Goal: Task Accomplishment & Management: Use online tool/utility

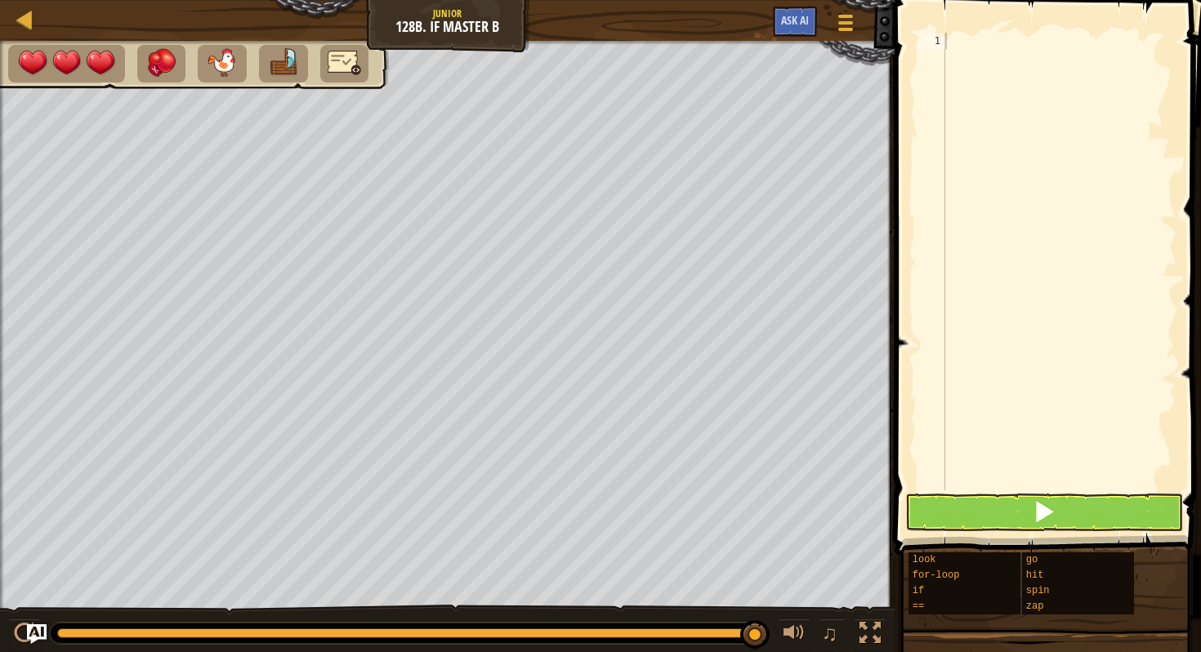
click at [317, 97] on div at bounding box center [447, 326] width 895 height 570
click at [982, 519] on button at bounding box center [1044, 513] width 278 height 38
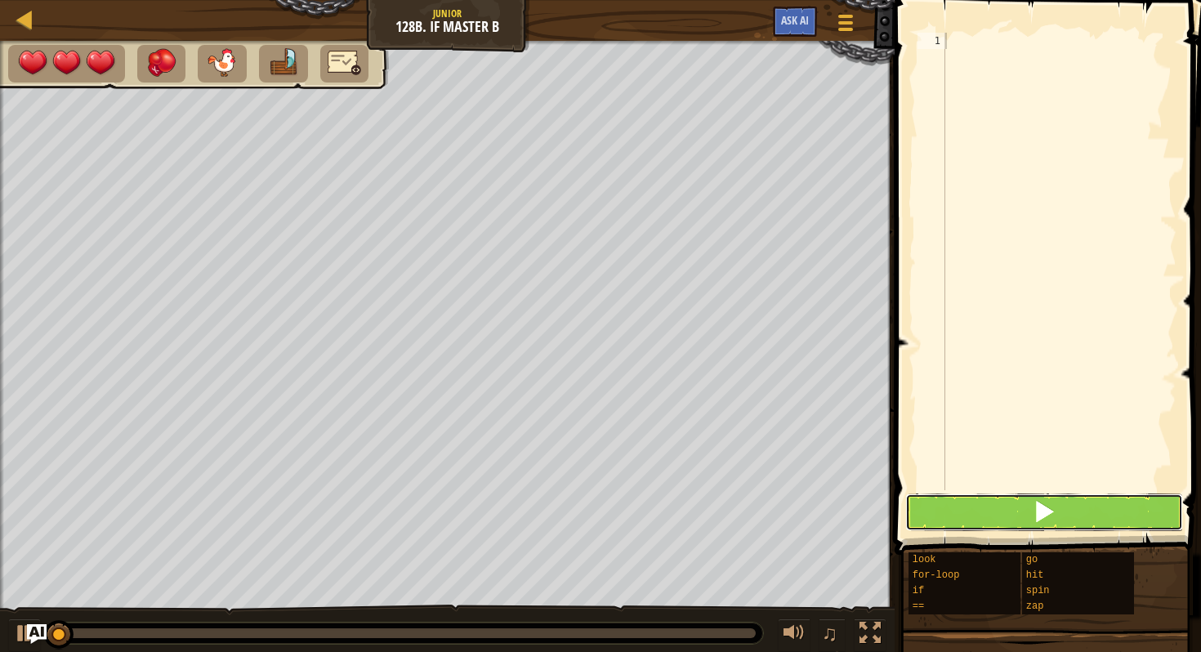
click at [981, 516] on button at bounding box center [1044, 513] width 278 height 38
click at [23, 26] on div at bounding box center [25, 19] width 20 height 20
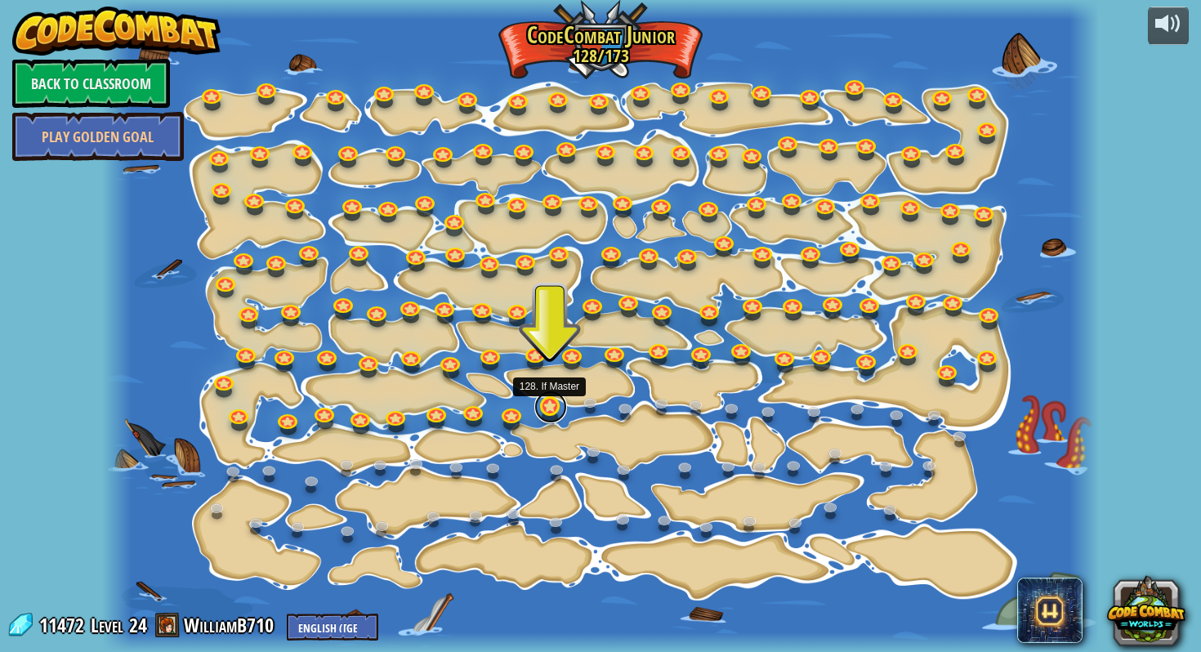
click at [559, 417] on link at bounding box center [550, 407] width 33 height 33
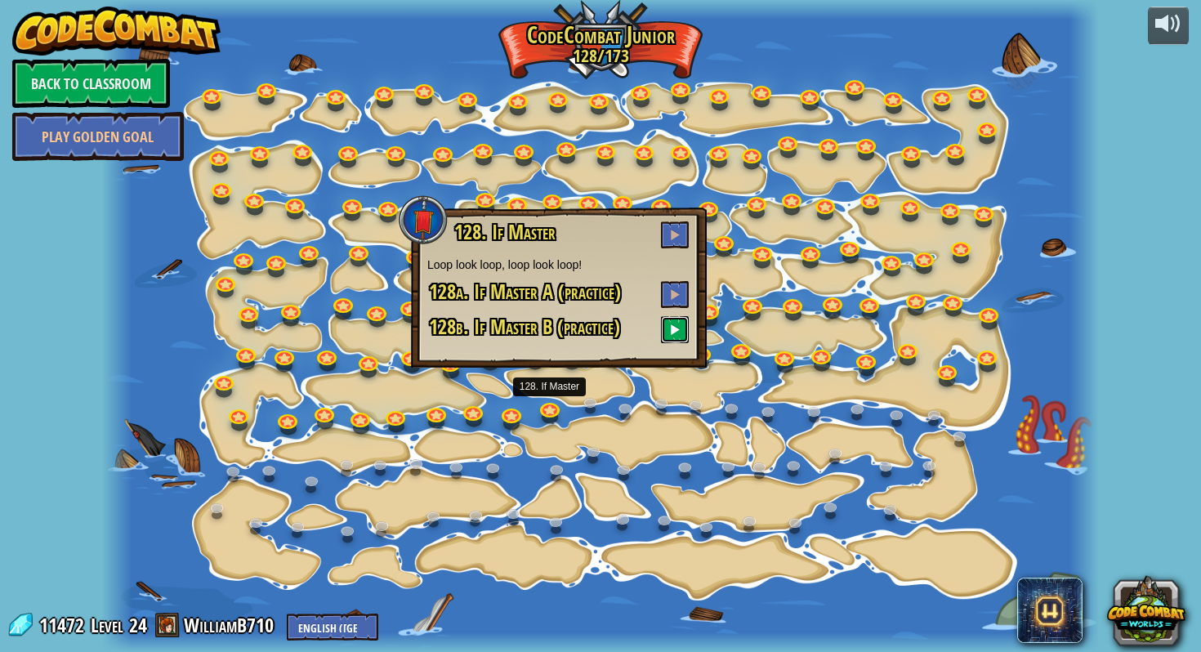
click at [675, 328] on span at bounding box center [674, 329] width 11 height 11
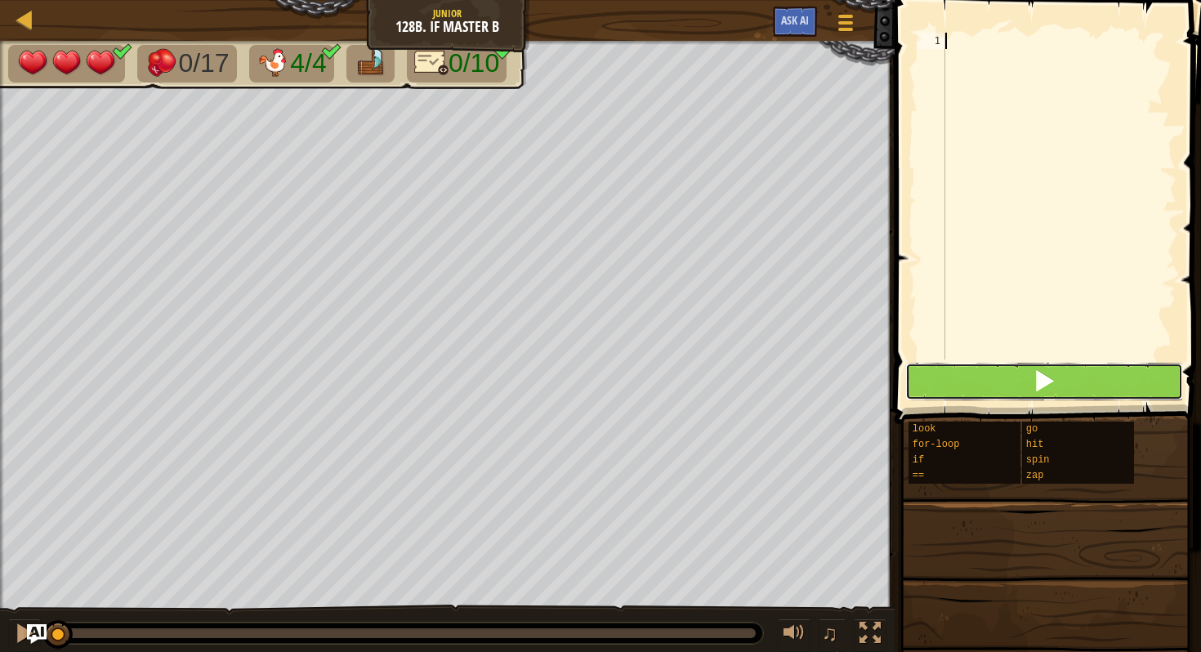
click at [967, 383] on button at bounding box center [1044, 382] width 278 height 38
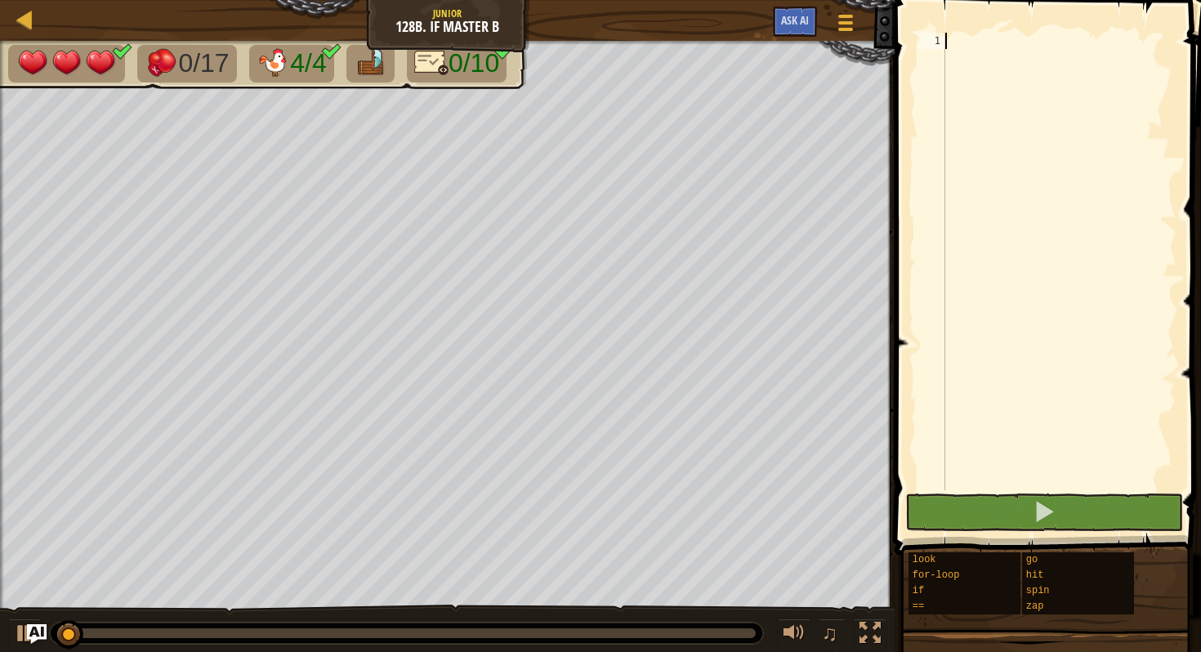
click at [1033, 227] on div at bounding box center [1059, 278] width 235 height 490
click at [1041, 71] on div at bounding box center [1059, 278] width 235 height 490
type textarea "gr"
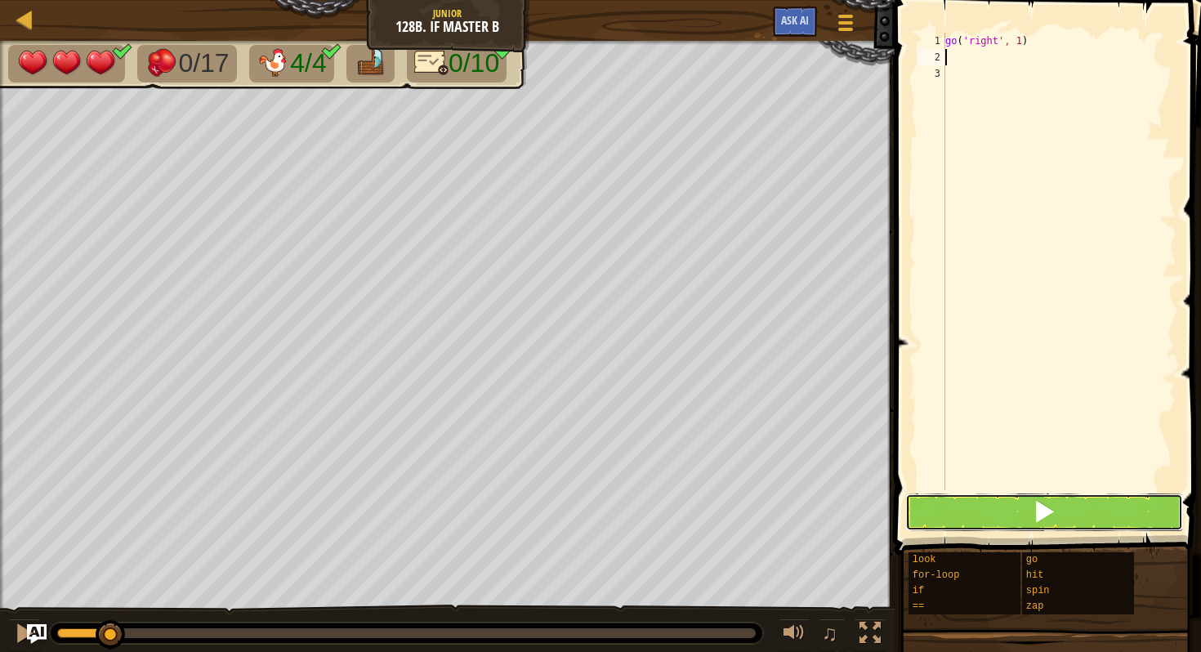
click at [1054, 503] on span at bounding box center [1044, 511] width 23 height 23
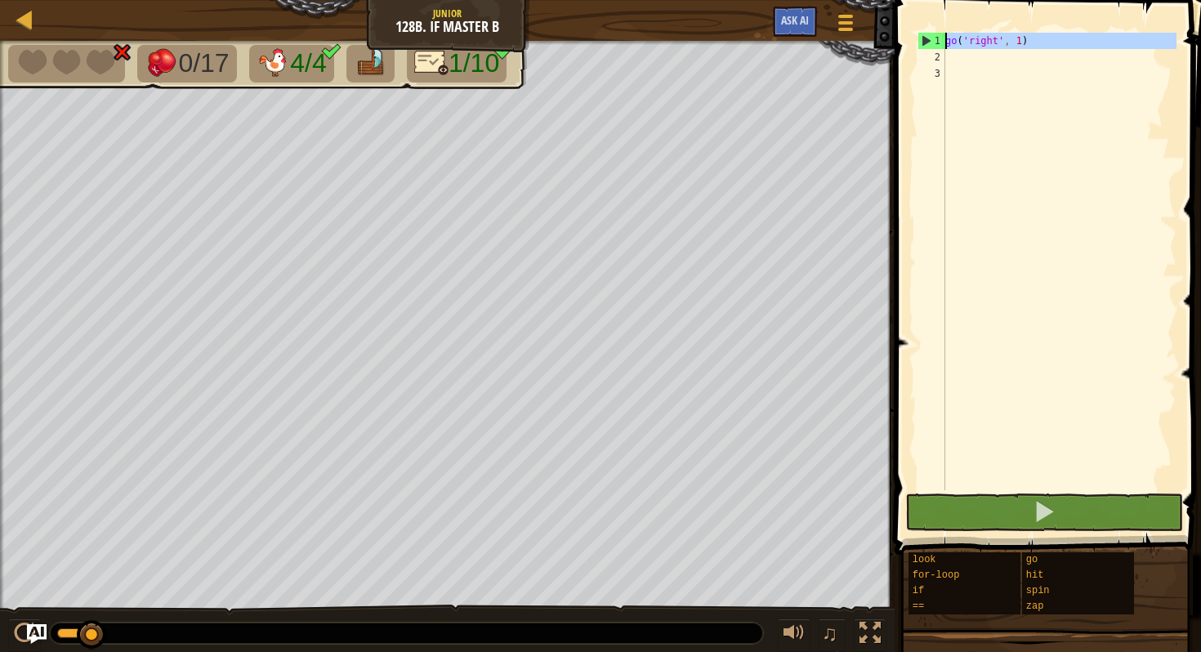
drag, startPoint x: 1067, startPoint y: 58, endPoint x: 885, endPoint y: 37, distance: 183.5
click at [885, 37] on div "Map Junior 128b. If Master B Game Menu Ask AI 1 ההההההההההההההההההההההההההההההה…" at bounding box center [600, 326] width 1201 height 652
type textarea "go('right', 1)"
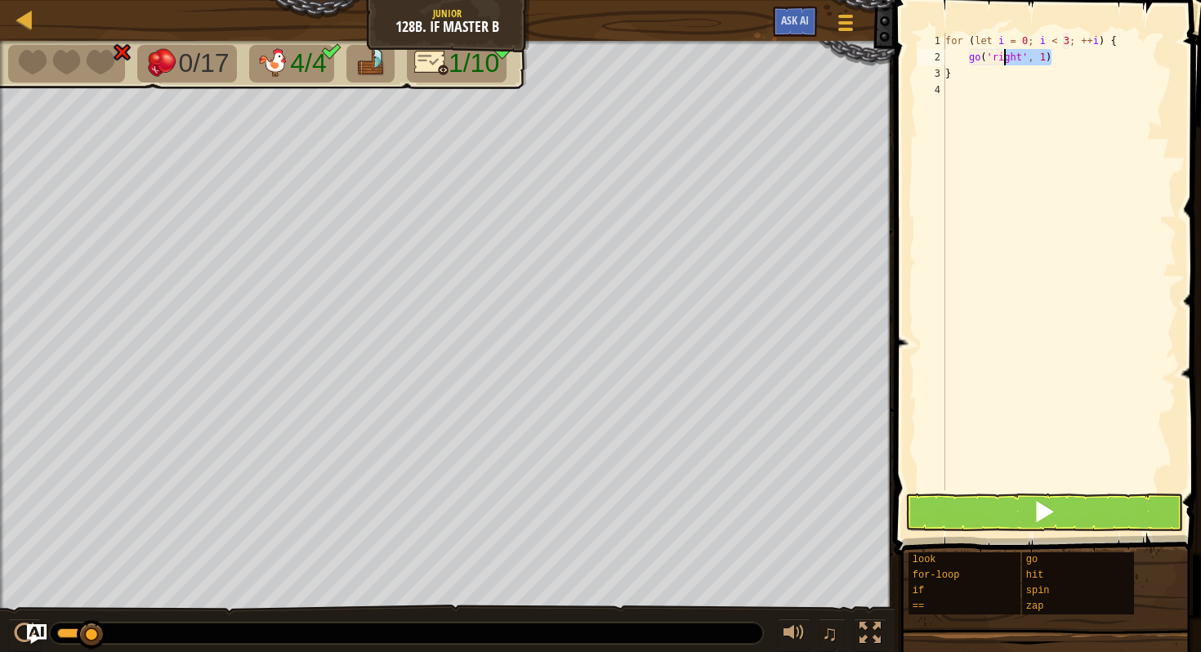
drag, startPoint x: 1076, startPoint y: 61, endPoint x: 999, endPoint y: 61, distance: 77.6
click at [999, 61] on div "for ( let i = 0 ; i < 3 ; ++ i ) { go ( 'right' , 1 ) }" at bounding box center [1059, 278] width 235 height 490
type textarea "g"
drag, startPoint x: 1079, startPoint y: 87, endPoint x: 941, endPoint y: 74, distance: 137.8
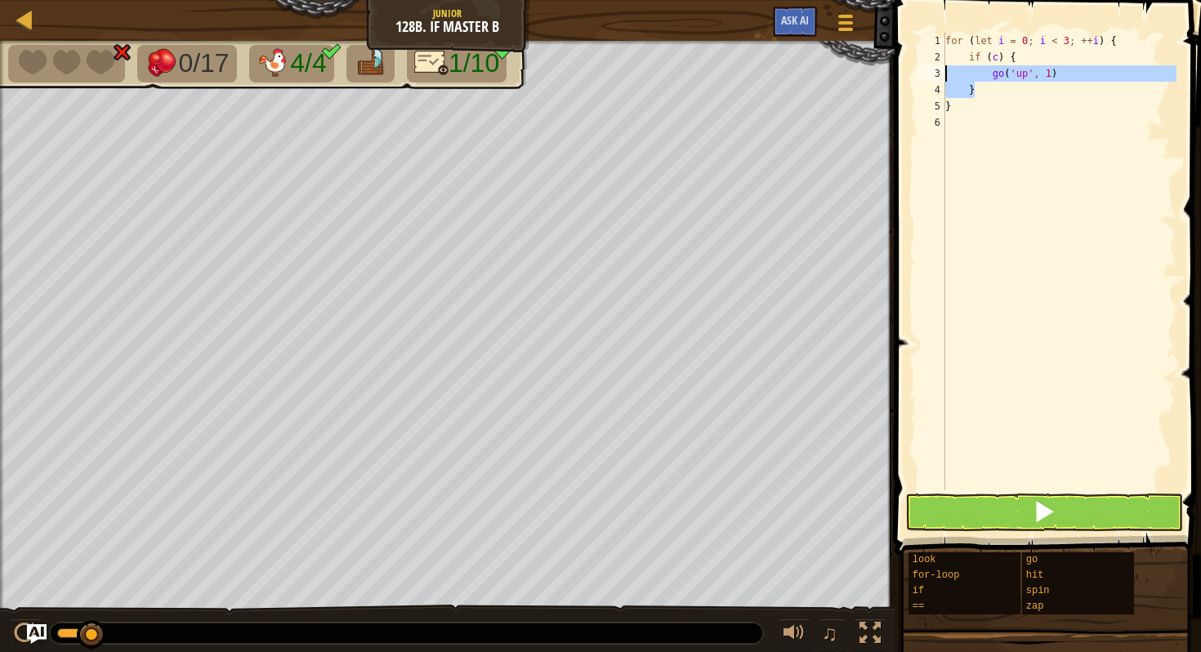
click at [941, 74] on div "if (c) { 1 2 3 4 5 6 for ( let i = 0 ; i < 3 ; ++ i ) { if ( c ) { go ( 'up' , …" at bounding box center [1045, 262] width 262 height 458
click at [1023, 108] on div "for ( let i = 0 ; i < 3 ; ++ i ) { if ( c ) { go ( 'up' , 1 ) } }" at bounding box center [1059, 278] width 235 height 490
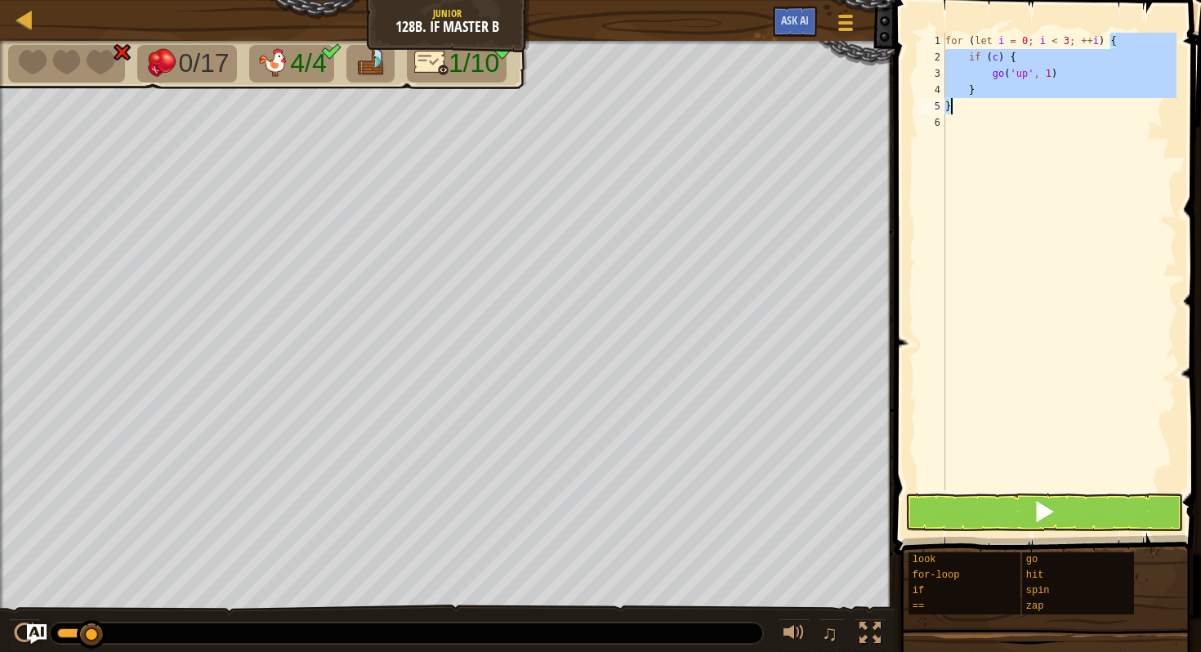
drag, startPoint x: 1023, startPoint y: 108, endPoint x: 1014, endPoint y: 105, distance: 9.6
click at [1016, 106] on div "for ( let i = 0 ; i < 3 ; ++ i ) { if ( c ) { go ( 'up' , 1 ) } }" at bounding box center [1059, 278] width 235 height 490
click at [1014, 105] on div "for ( let i = 0 ; i < 3 ; ++ i ) { if ( c ) { go ( 'up' , 1 ) } }" at bounding box center [1059, 278] width 235 height 490
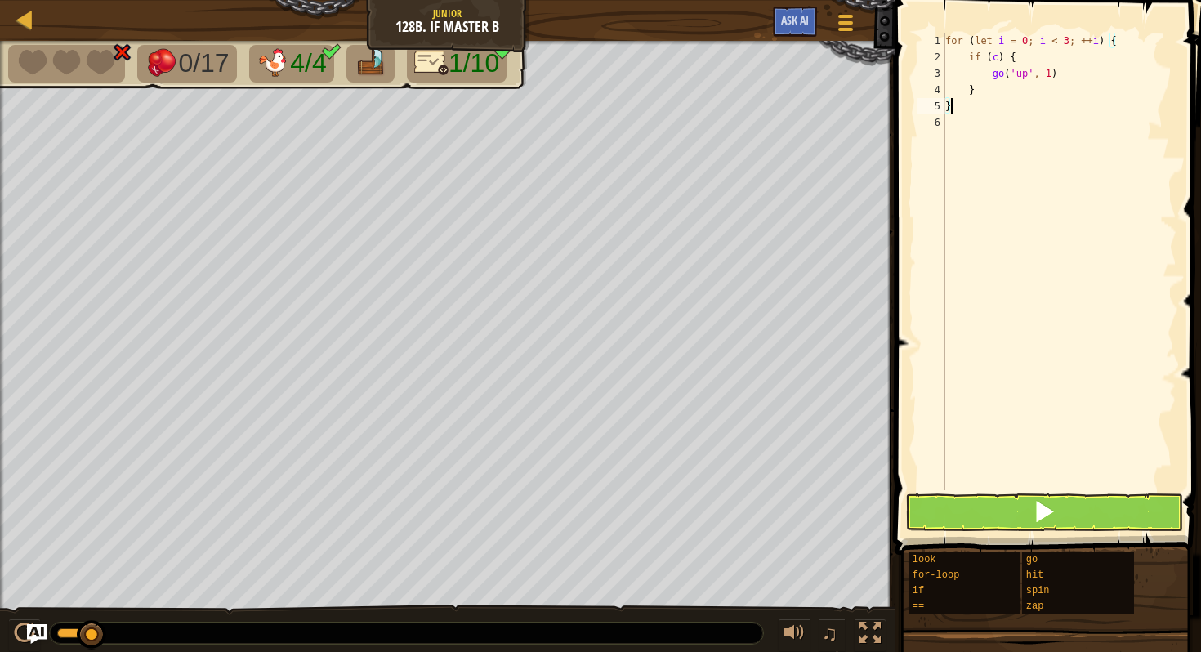
click at [1015, 100] on div "for ( let i = 0 ; i < 3 ; ++ i ) { if ( c ) { go ( 'up' , 1 ) } }" at bounding box center [1059, 278] width 235 height 490
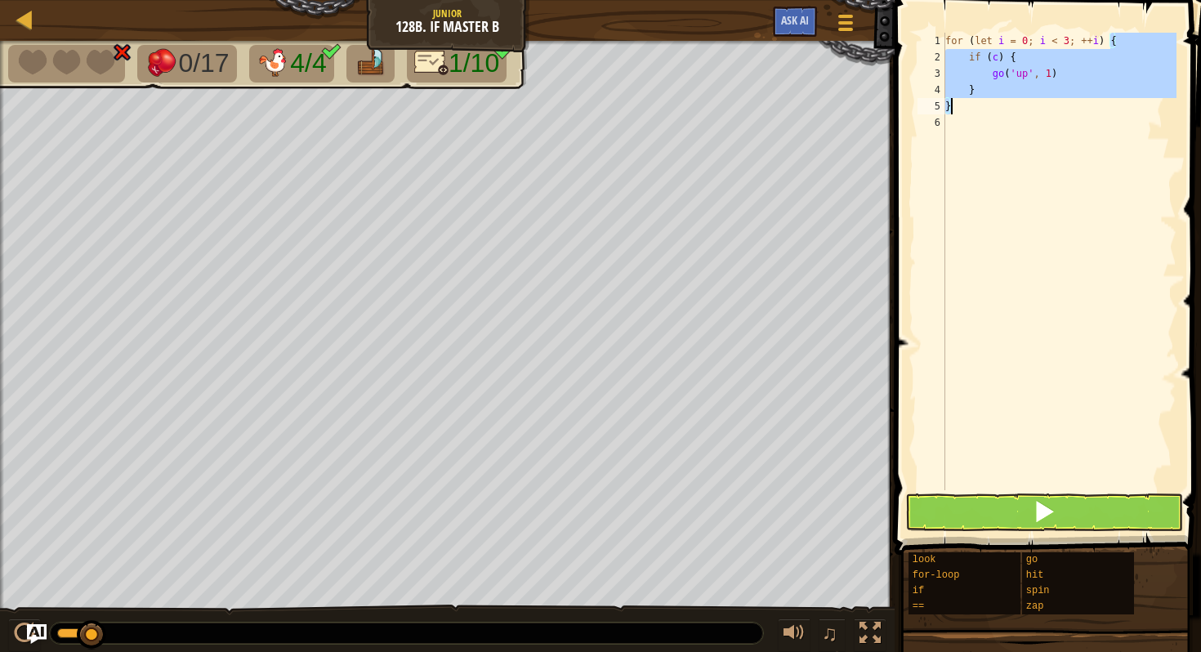
click at [1015, 99] on div "for ( let i = 0 ; i < 3 ; ++ i ) { if ( c ) { go ( 'up' , 1 ) } }" at bounding box center [1059, 278] width 235 height 490
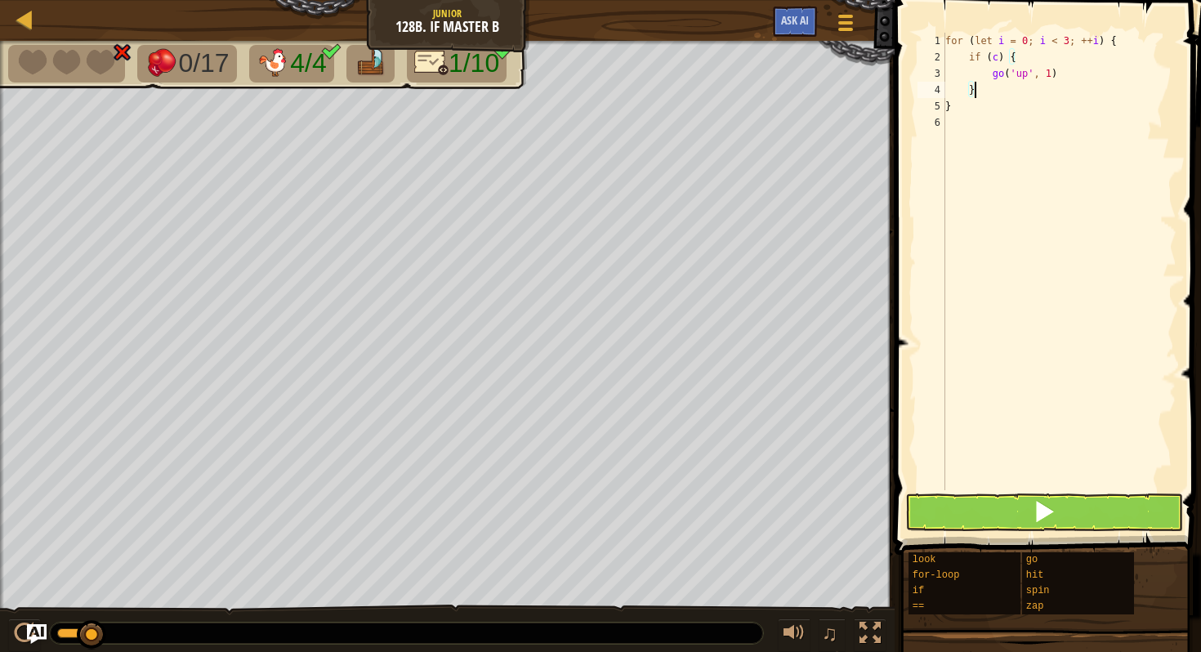
click at [1015, 88] on div "for ( let i = 0 ; i < 3 ; ++ i ) { if ( c ) { go ( 'up' , 1 ) } }" at bounding box center [1059, 278] width 235 height 490
type textarea "i"
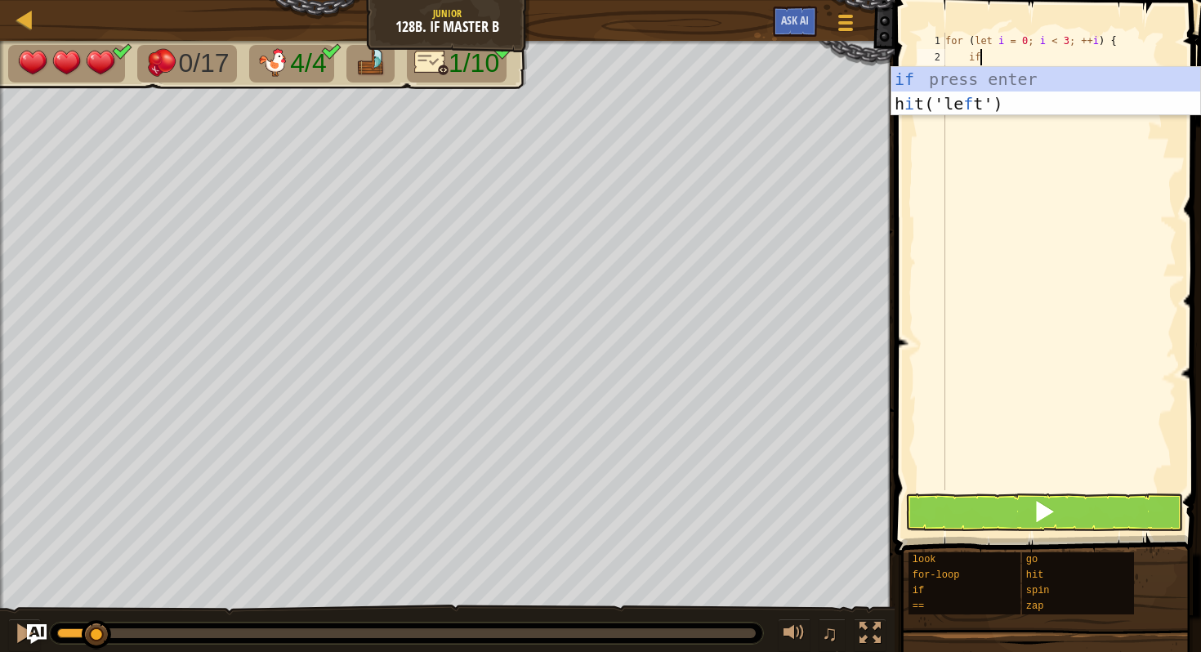
scroll to position [7, 2]
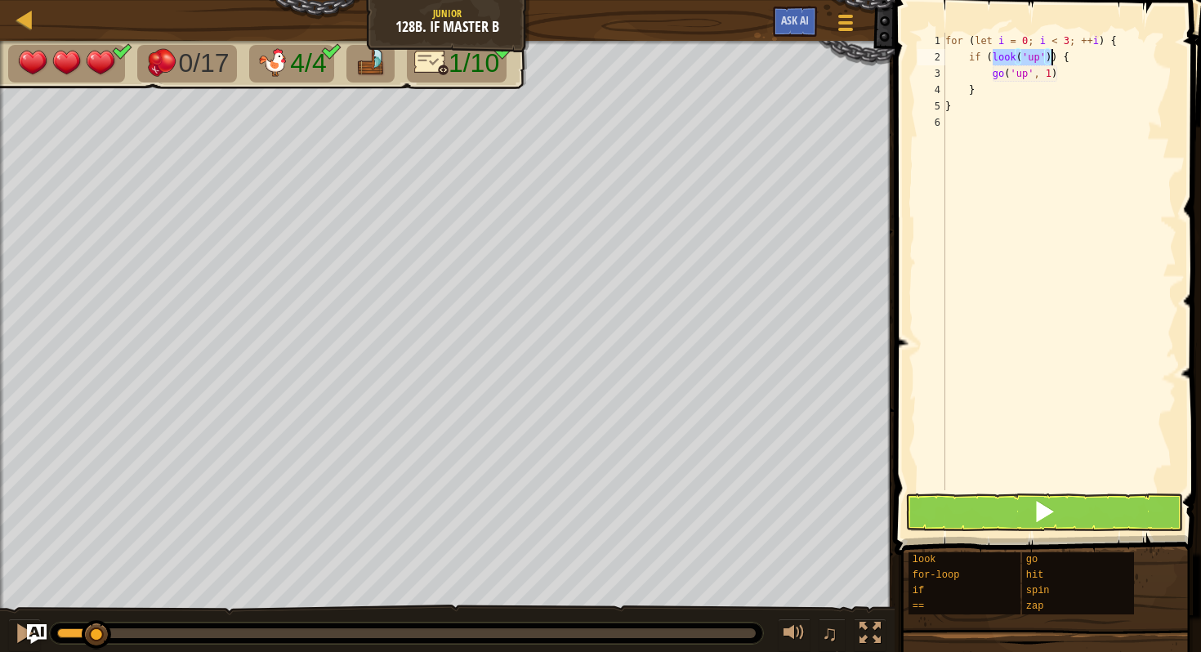
click at [1097, 55] on div "for ( let i = 0 ; i < 3 ; ++ i ) { if ( look ( 'up' )) { go ( 'up' , 1 ) } }" at bounding box center [1059, 278] width 235 height 490
click at [1087, 70] on div "for ( let i = 0 ; i < 3 ; ++ i ) { if ( look ( 'up' )) { go ( 'up' , 1 ) } }" at bounding box center [1059, 278] width 235 height 490
drag, startPoint x: 1079, startPoint y: 78, endPoint x: 999, endPoint y: 76, distance: 80.1
click at [999, 76] on div "for ( let i = 0 ; i < 3 ; ++ i ) { if ( look ( 'up' )) { go ( 'up' , 1 ) } }" at bounding box center [1059, 278] width 235 height 490
type textarea "g"
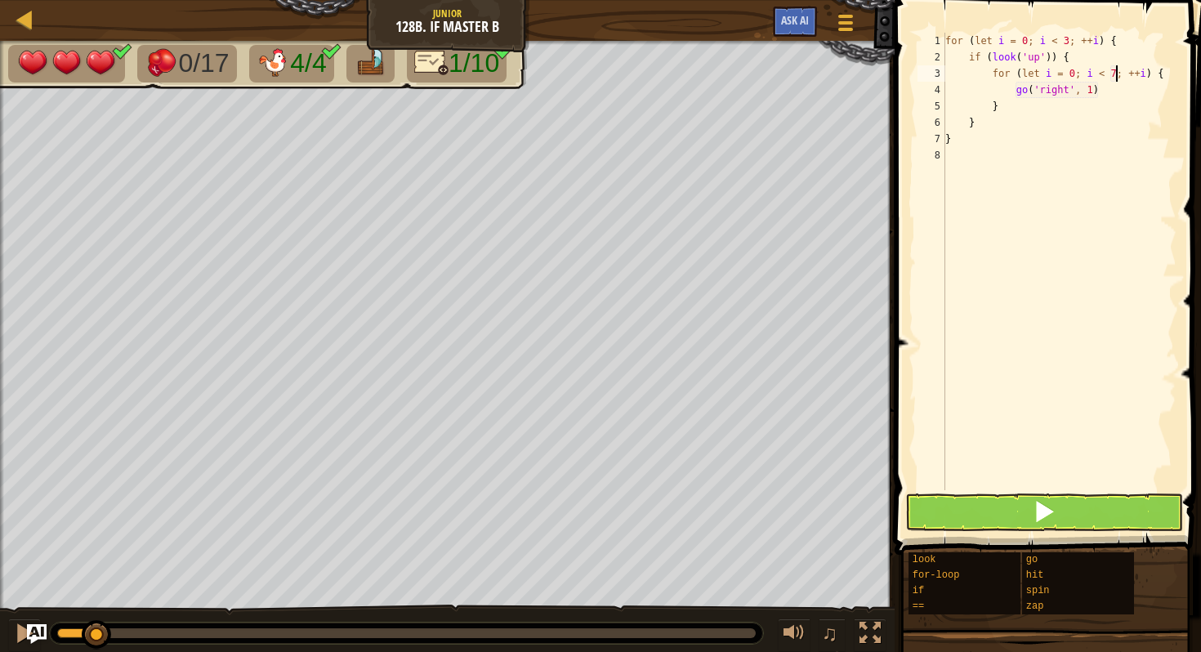
scroll to position [7, 14]
click at [1120, 84] on div "for ( let i = 0 ; i < 3 ; ++ i ) { if ( look ( 'up' )) { for ( let i = 0 ; i < …" at bounding box center [1059, 278] width 235 height 490
drag, startPoint x: 1120, startPoint y: 87, endPoint x: 1035, endPoint y: 86, distance: 84.2
click at [1035, 86] on div "for ( let i = 0 ; i < 3 ; ++ i ) { if ( look ( 'up' )) { for ( let i = 0 ; i < …" at bounding box center [1059, 278] width 235 height 490
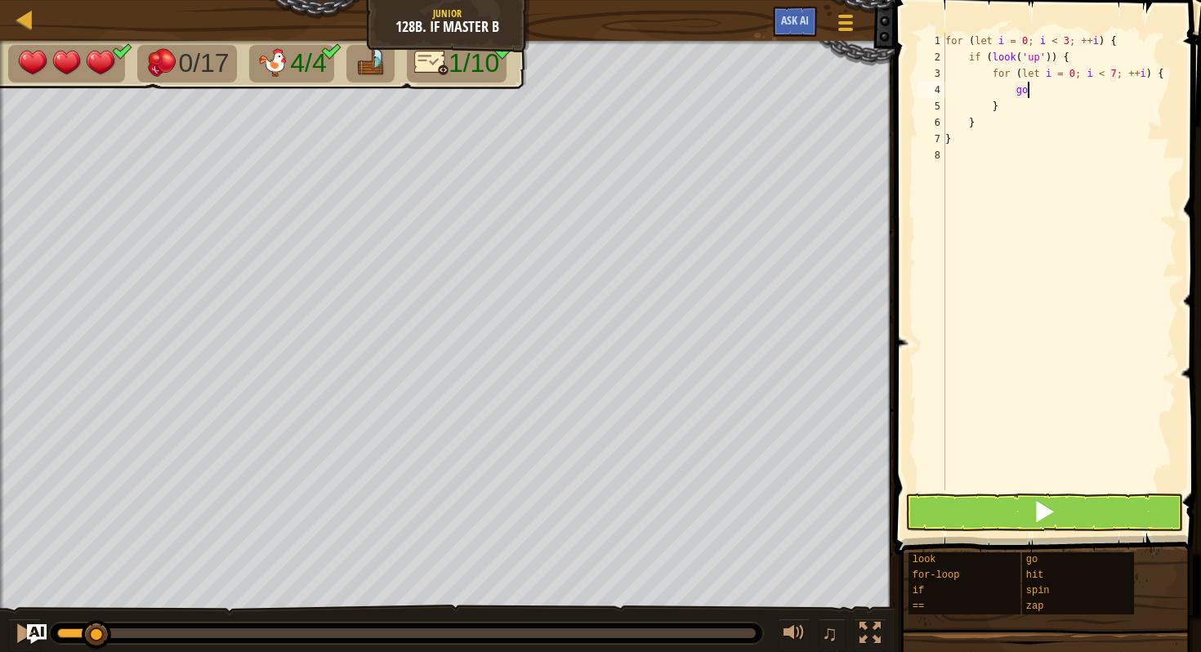
type textarea "g"
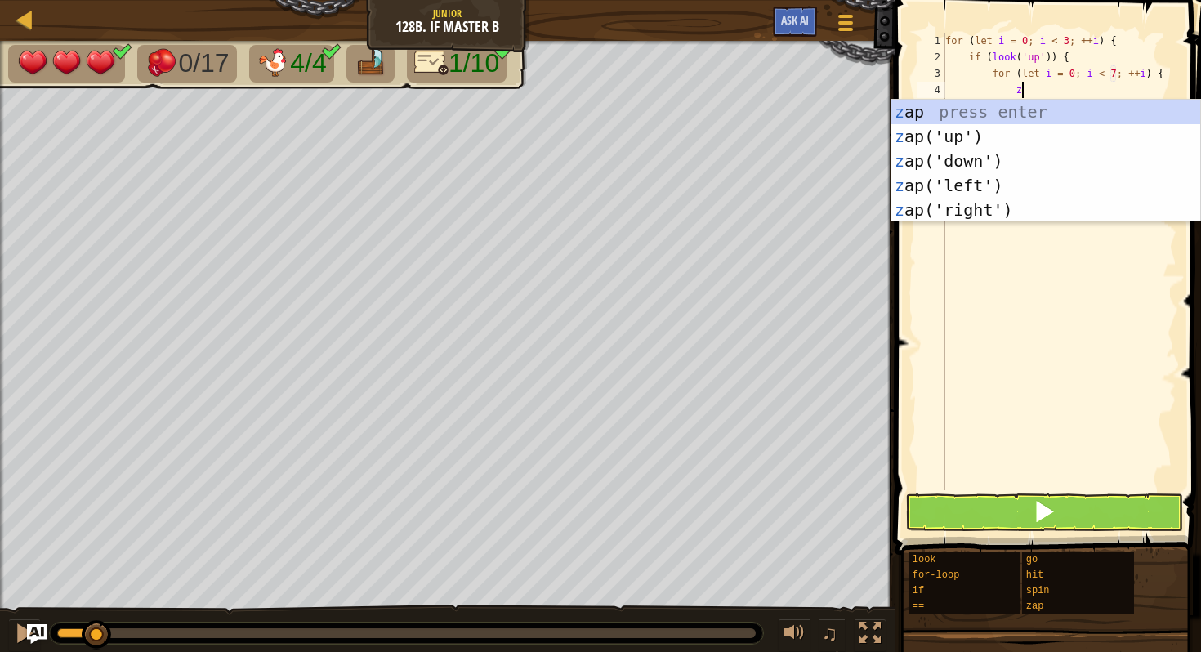
type textarea "zr"
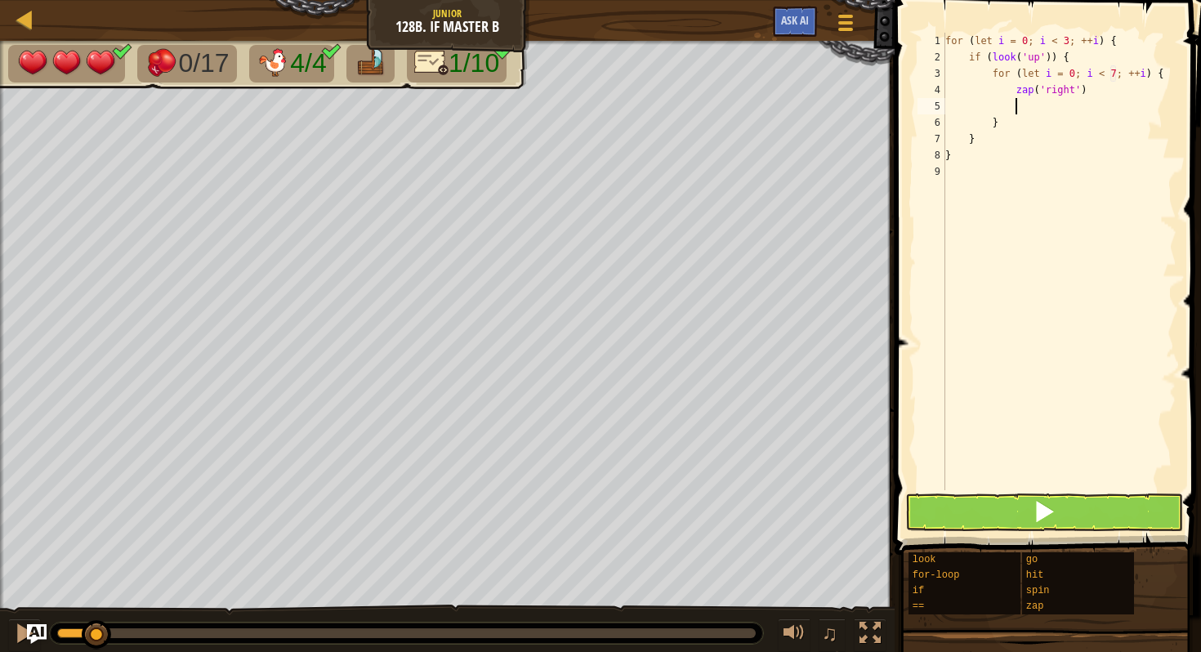
scroll to position [7, 5]
click at [1053, 55] on div "for ( let i = 0 ; i < 3 ; ++ i ) { if ( look ( 'up' )) { for ( let i = 0 ; i < …" at bounding box center [1059, 278] width 235 height 490
click at [1029, 506] on button at bounding box center [1044, 513] width 278 height 38
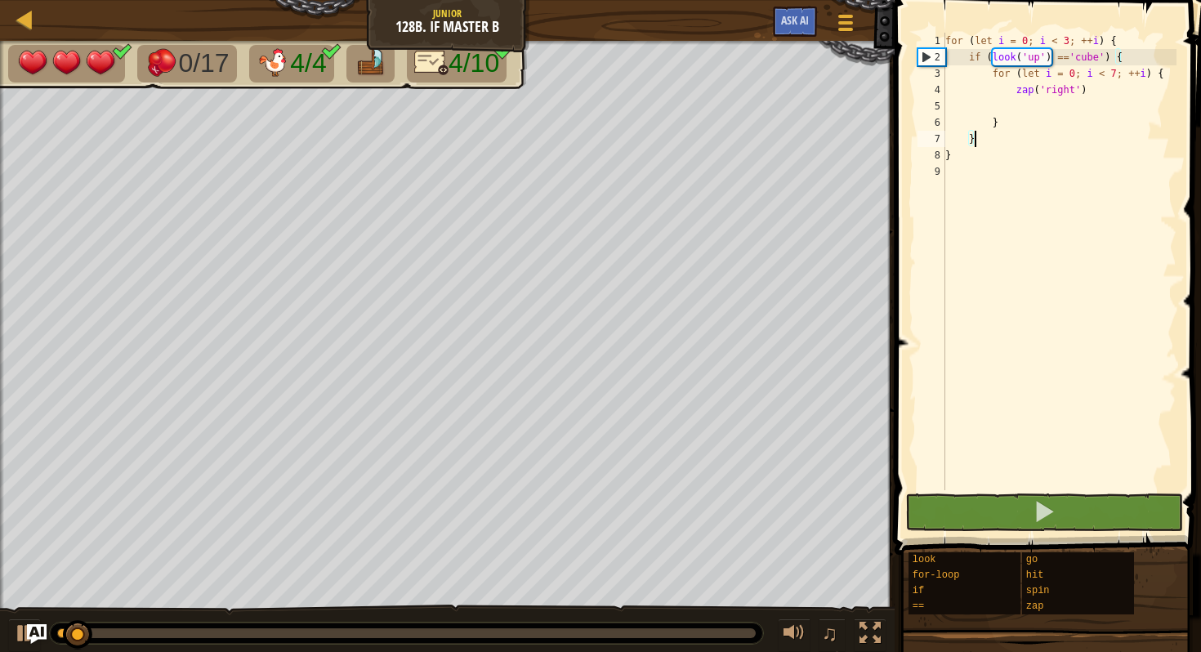
click at [1027, 135] on div "for ( let i = 0 ; i < 3 ; ++ i ) { if ( look ( 'up' ) == 'cube' ) { for ( let i…" at bounding box center [1059, 278] width 235 height 490
type textarea "}"
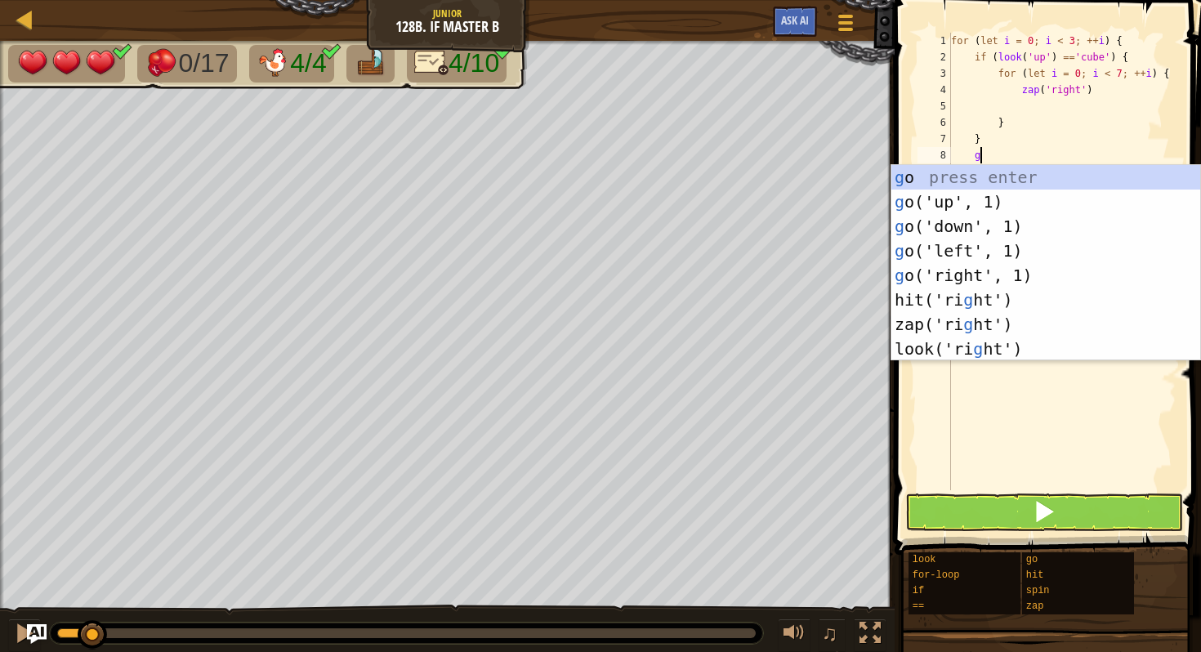
type textarea "gr"
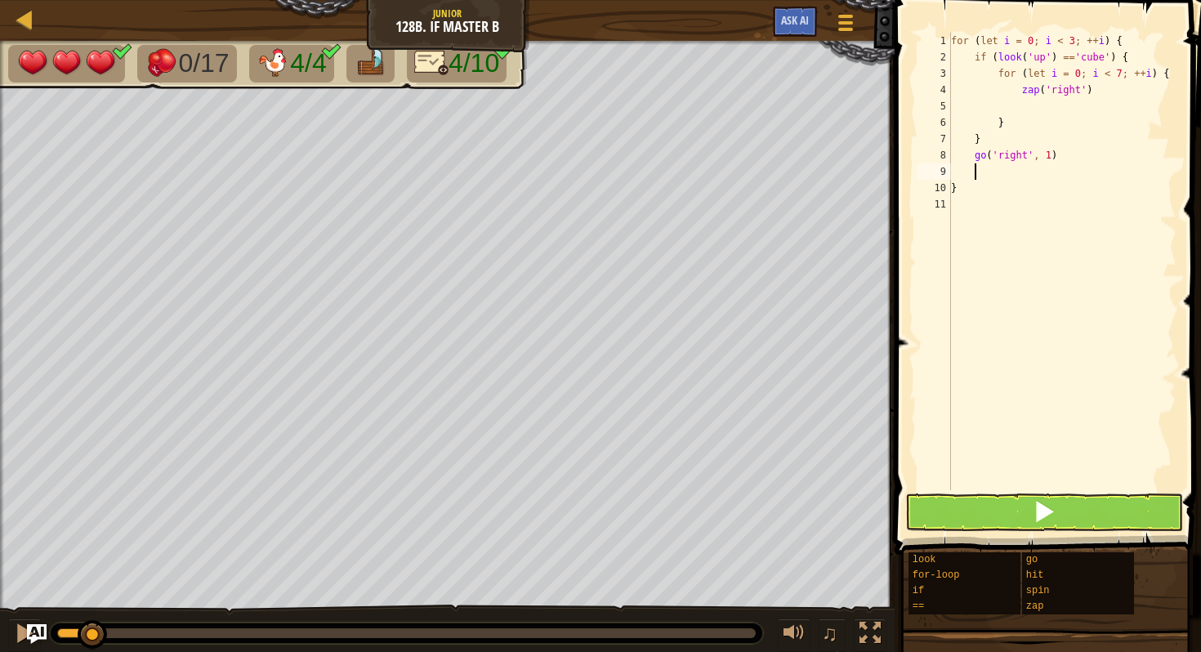
click at [999, 483] on div "for ( let i = 0 ; i < 3 ; ++ i ) { if ( look ( 'up' ) == 'cube' ) { for ( let i…" at bounding box center [1063, 278] width 230 height 490
click at [966, 520] on button at bounding box center [1044, 513] width 278 height 38
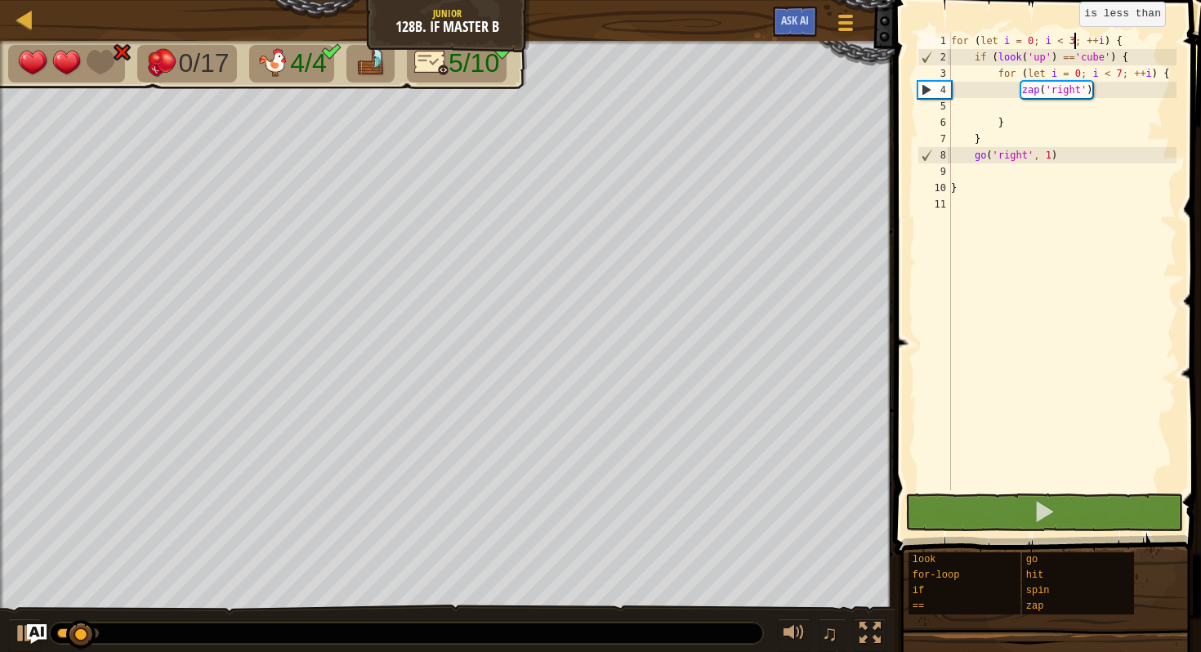
click at [1072, 42] on div "for ( let i = 0 ; i < 3 ; ++ i ) { if ( look ( 'up' ) == 'cube' ) { for ( let i…" at bounding box center [1063, 278] width 230 height 490
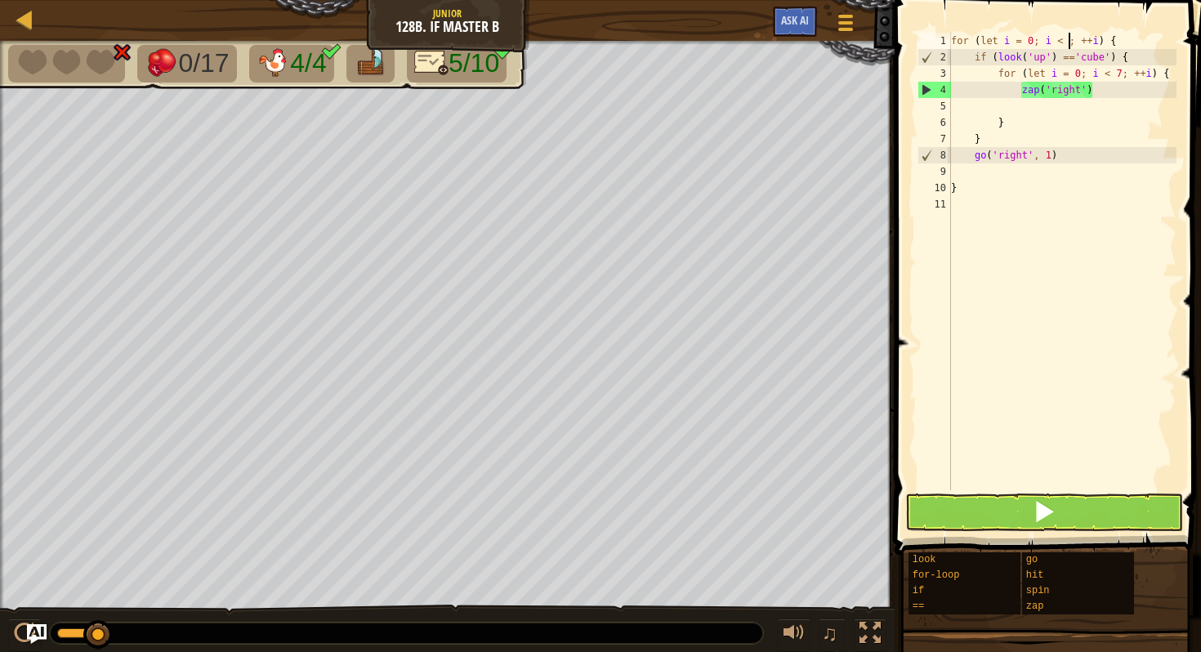
scroll to position [7, 10]
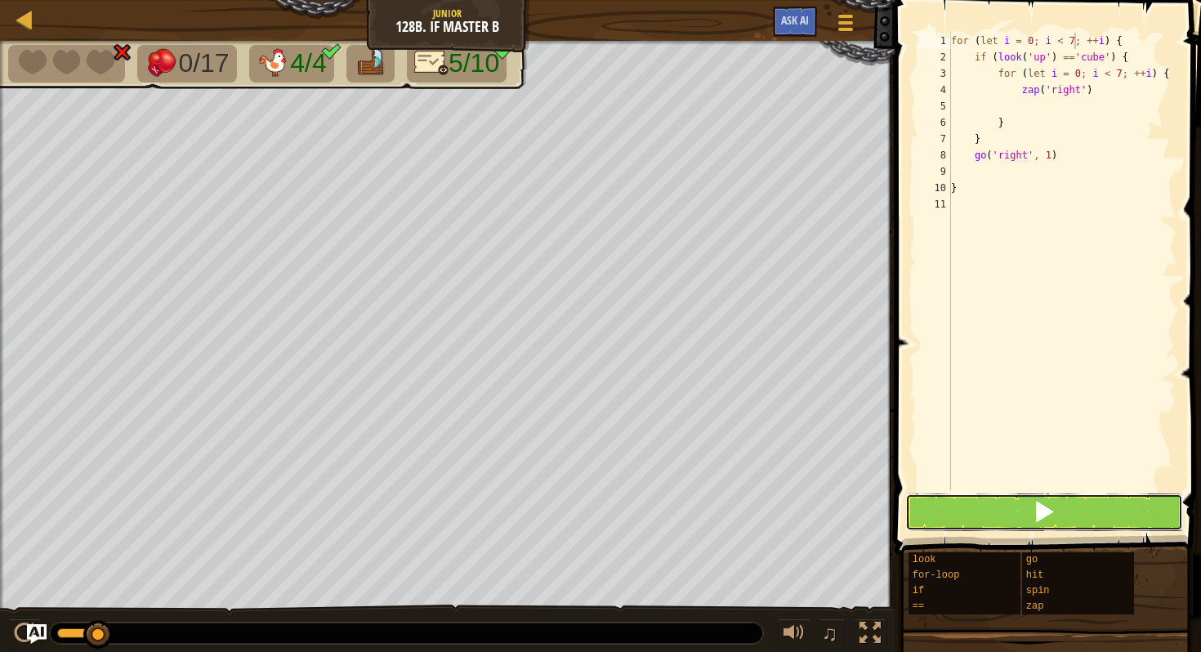
click at [1009, 504] on button at bounding box center [1044, 513] width 278 height 38
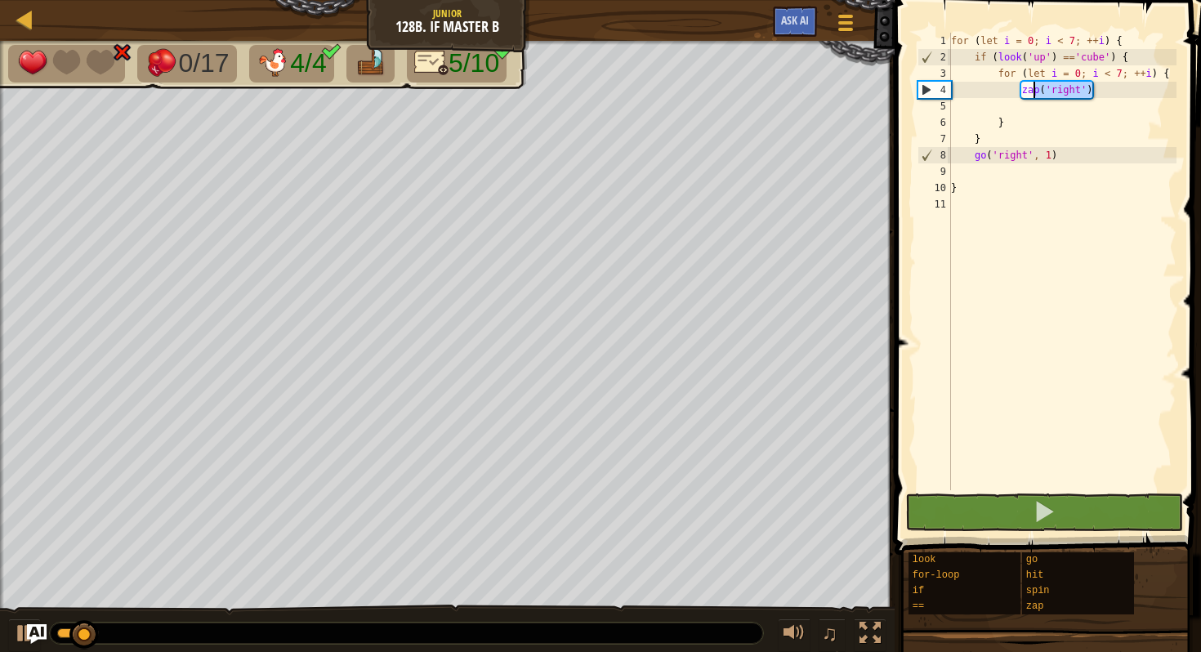
drag, startPoint x: 1098, startPoint y: 91, endPoint x: 1035, endPoint y: 91, distance: 62.9
click at [1035, 91] on div "for ( let i = 0 ; i < 7 ; ++ i ) { if ( look ( 'up' ) == 'cube' ) { for ( let i…" at bounding box center [1063, 278] width 230 height 490
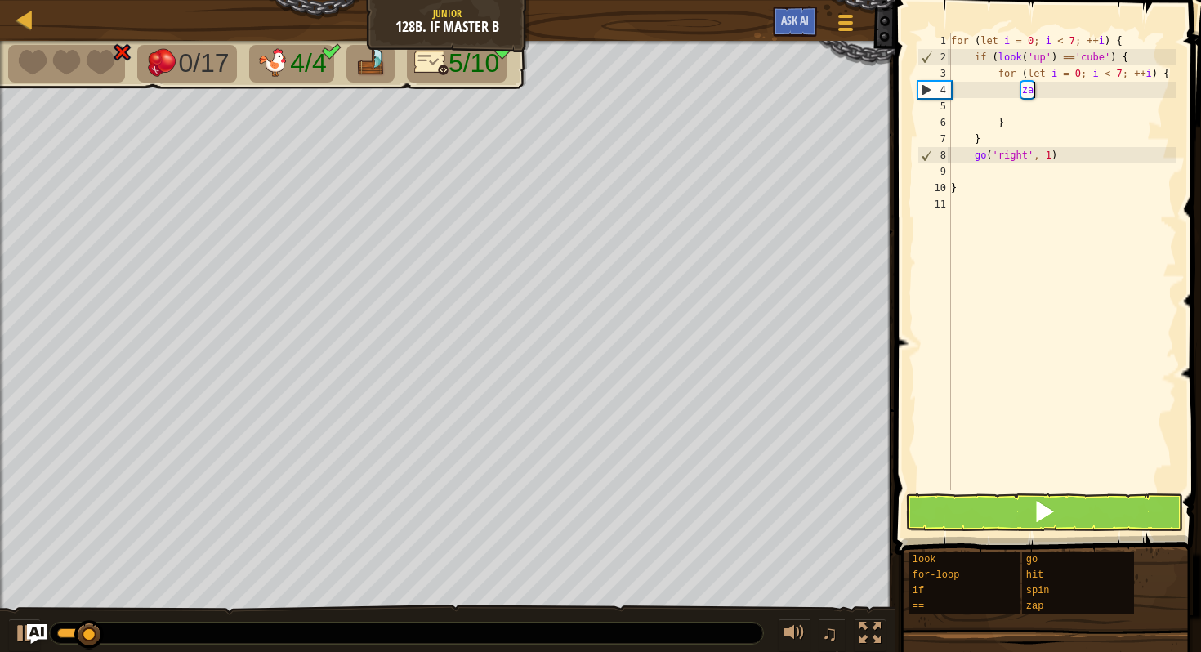
type textarea "z"
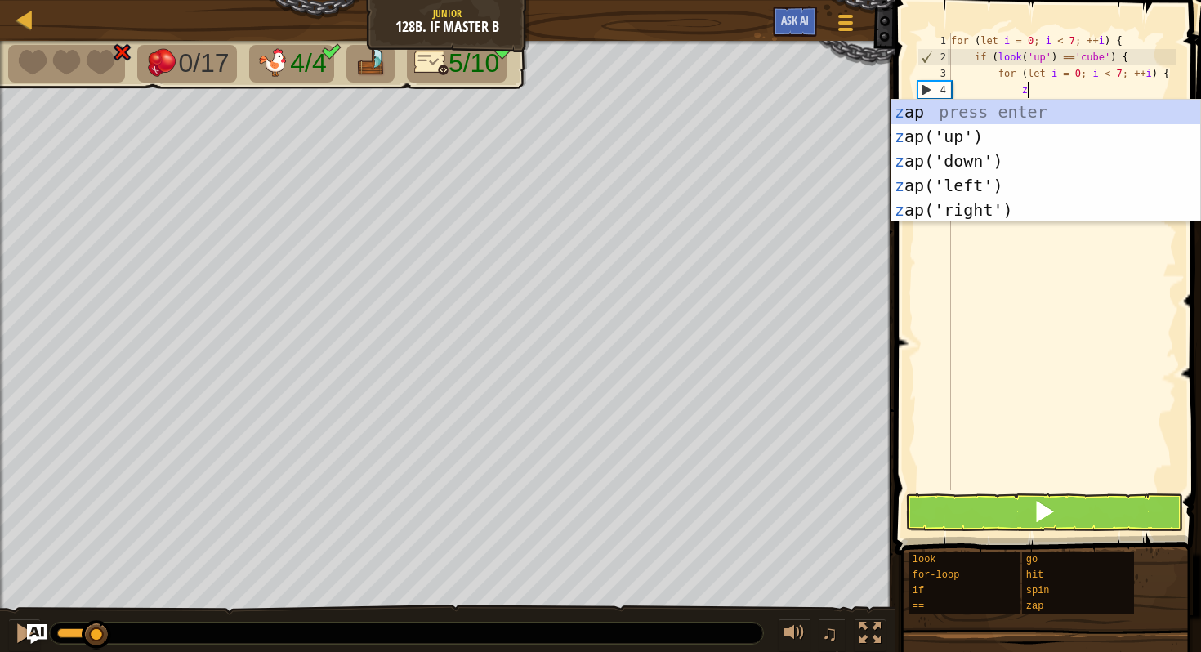
type textarea "zu"
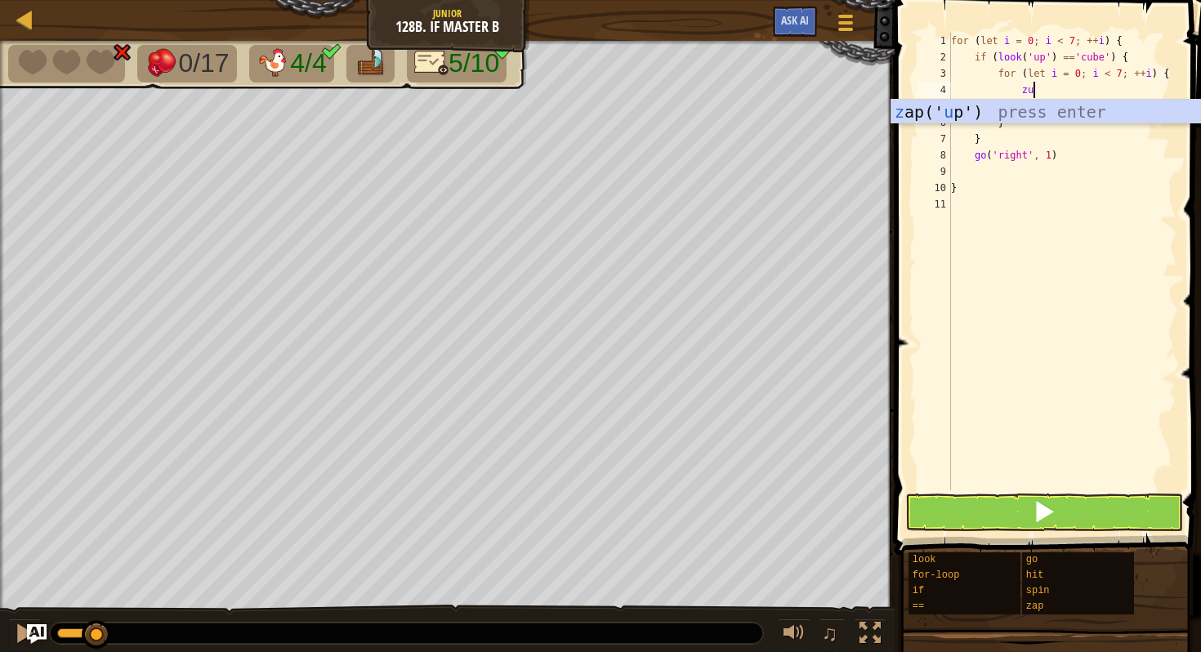
scroll to position [7, 5]
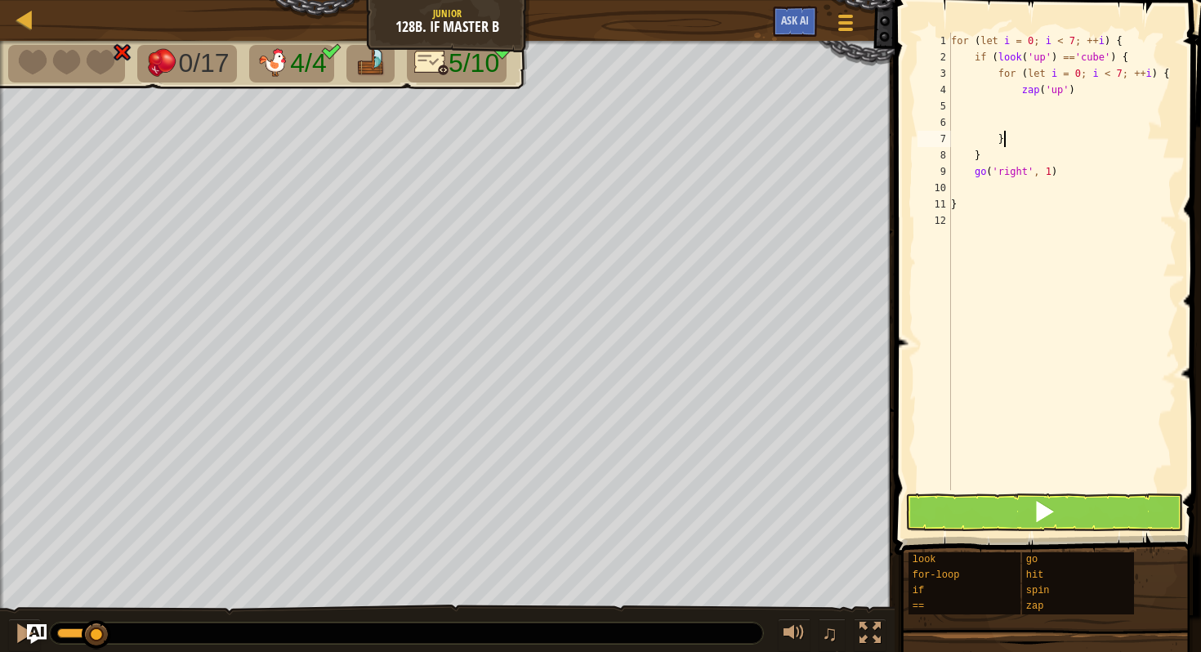
click at [1022, 131] on div "for ( let i = 0 ; i < 7 ; ++ i ) { if ( look ( 'up' ) == 'cube' ) { for ( let i…" at bounding box center [1063, 278] width 230 height 490
type textarea "}"
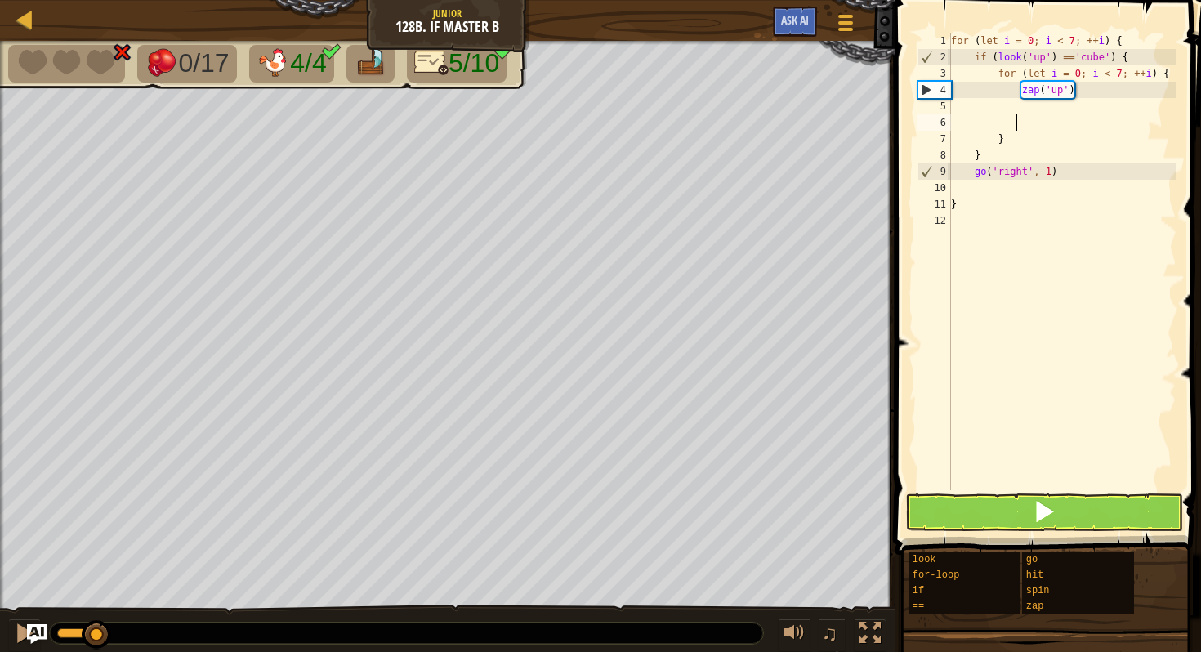
click at [1016, 116] on div "for ( let i = 0 ; i < 7 ; ++ i ) { if ( look ( 'up' ) == 'cube' ) { for ( let i…" at bounding box center [1063, 278] width 230 height 490
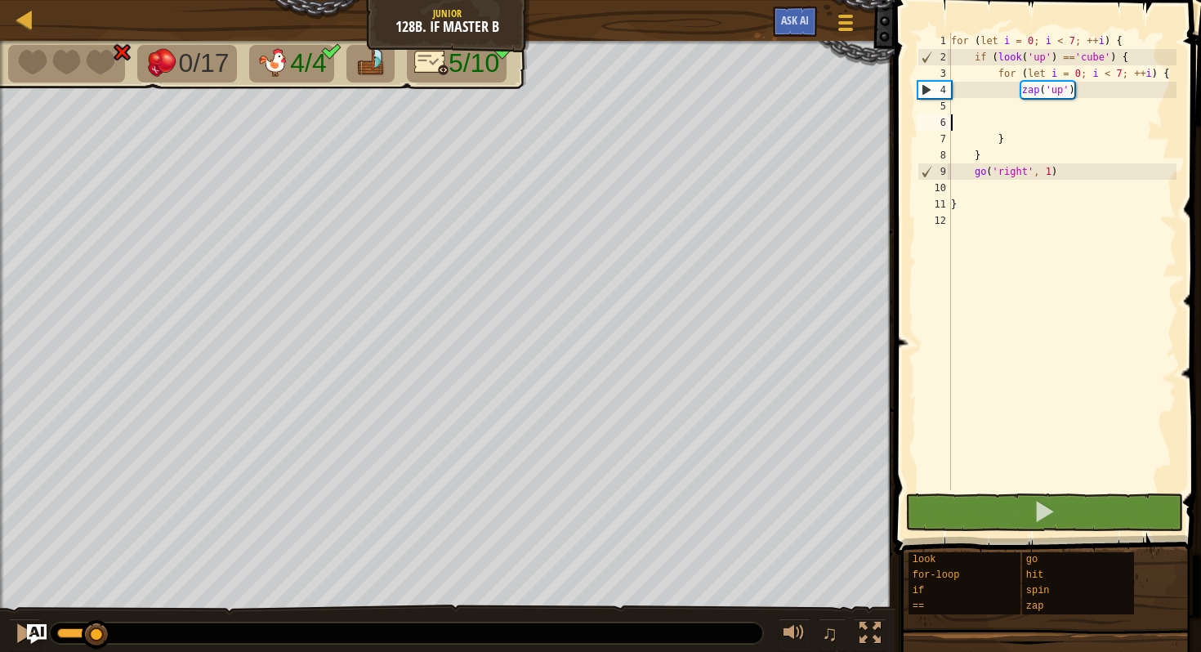
scroll to position [7, 0]
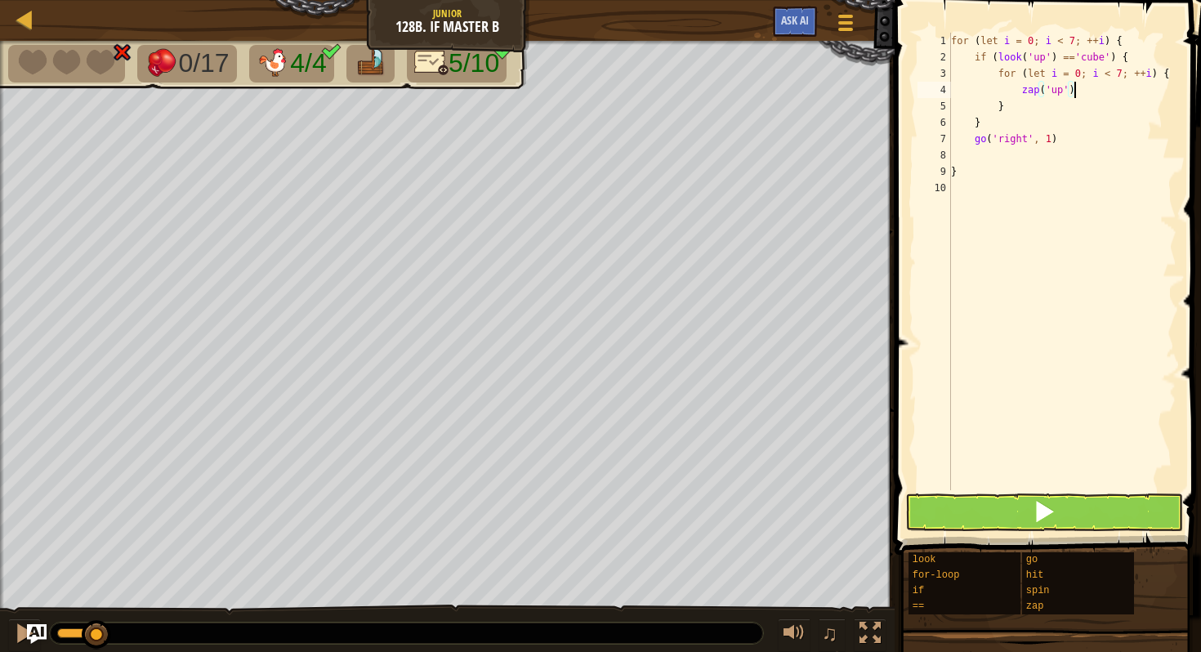
click at [1042, 102] on div "for ( let i = 0 ; i < 7 ; ++ i ) { if ( look ( 'up' ) == 'cube' ) { for ( let i…" at bounding box center [1063, 278] width 230 height 490
type textarea "}"
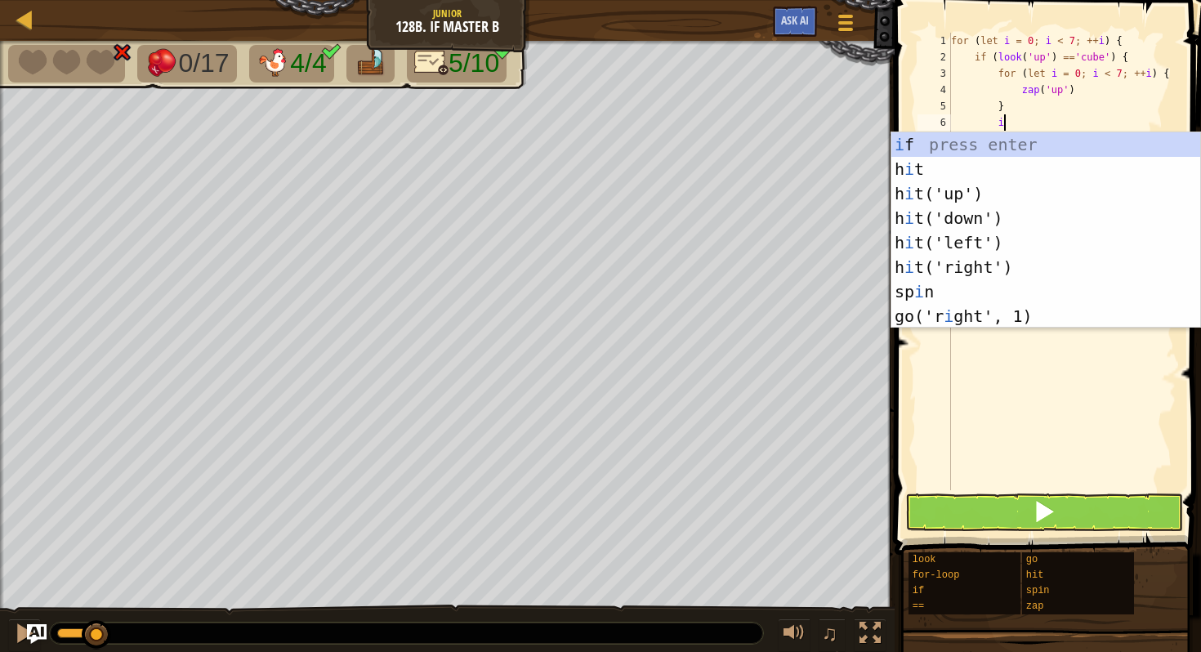
scroll to position [7, 4]
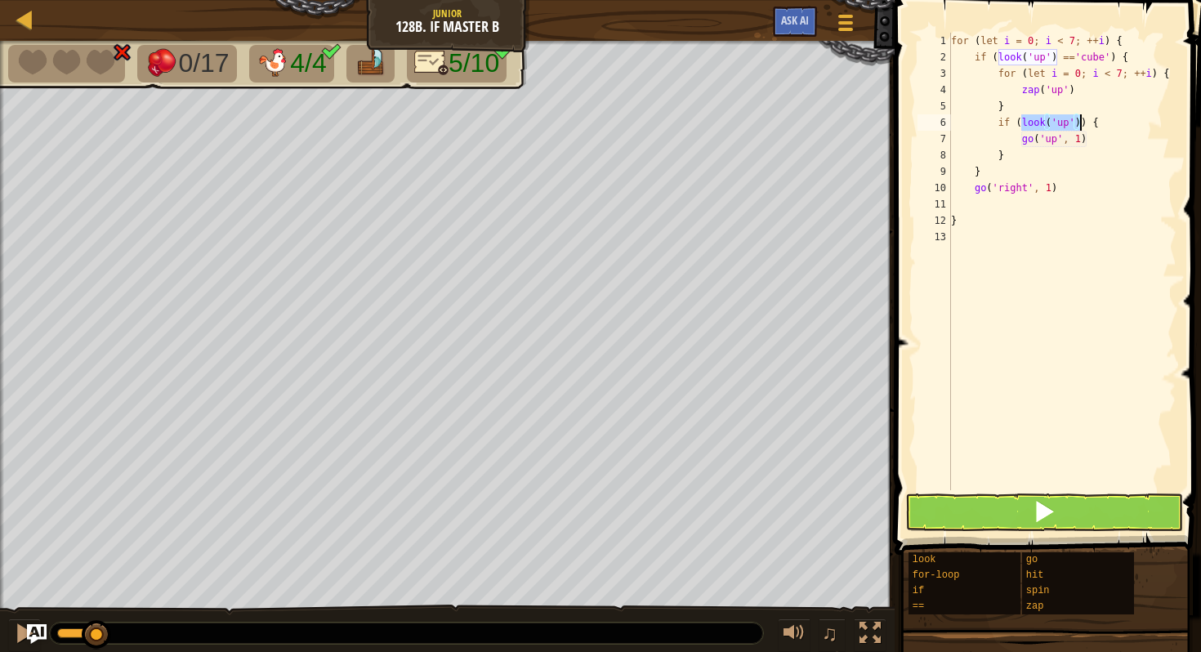
click at [1071, 123] on div "for ( let i = 0 ; i < 7 ; ++ i ) { if ( look ( 'up' ) == 'cube' ) { for ( let i…" at bounding box center [1063, 278] width 230 height 490
click at [1081, 126] on div "for ( let i = 0 ; i < 7 ; ++ i ) { if ( look ( 'up' ) == 'cube' ) { for ( let i…" at bounding box center [1063, 278] width 230 height 490
drag, startPoint x: 1098, startPoint y: 137, endPoint x: 1020, endPoint y: 142, distance: 78.6
click at [1020, 142] on div "for ( let i = 0 ; i < 7 ; ++ i ) { if ( look ( 'up' ) == 'cube' ) { for ( let i…" at bounding box center [1063, 278] width 230 height 490
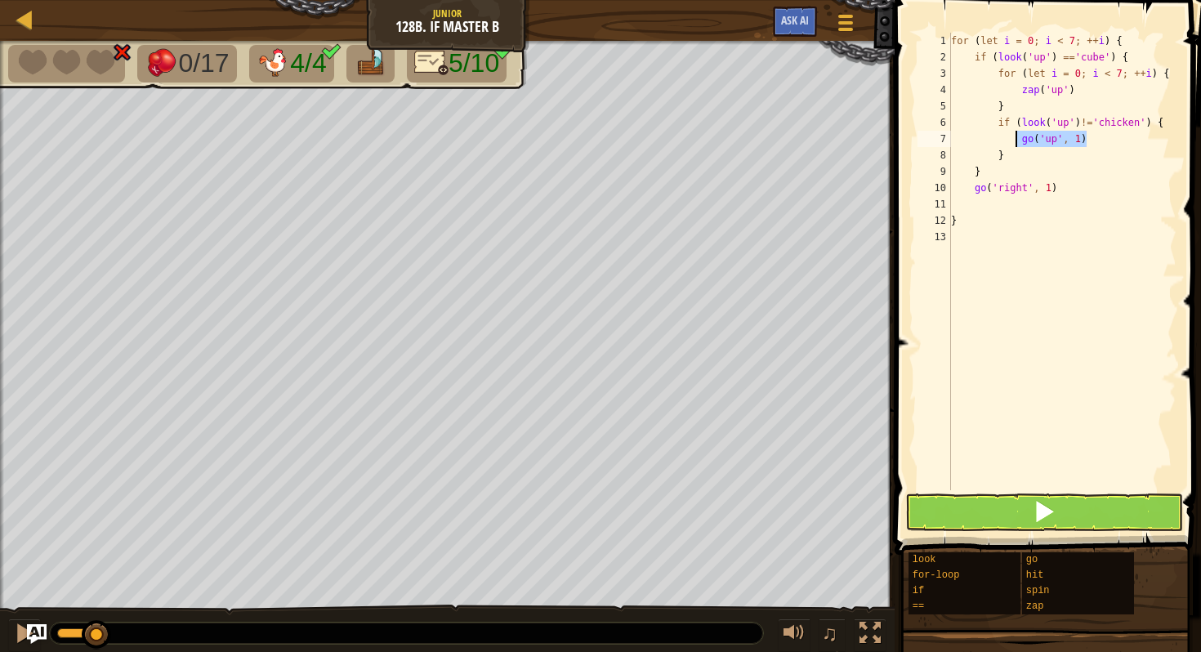
type textarea "go('up', 1)"
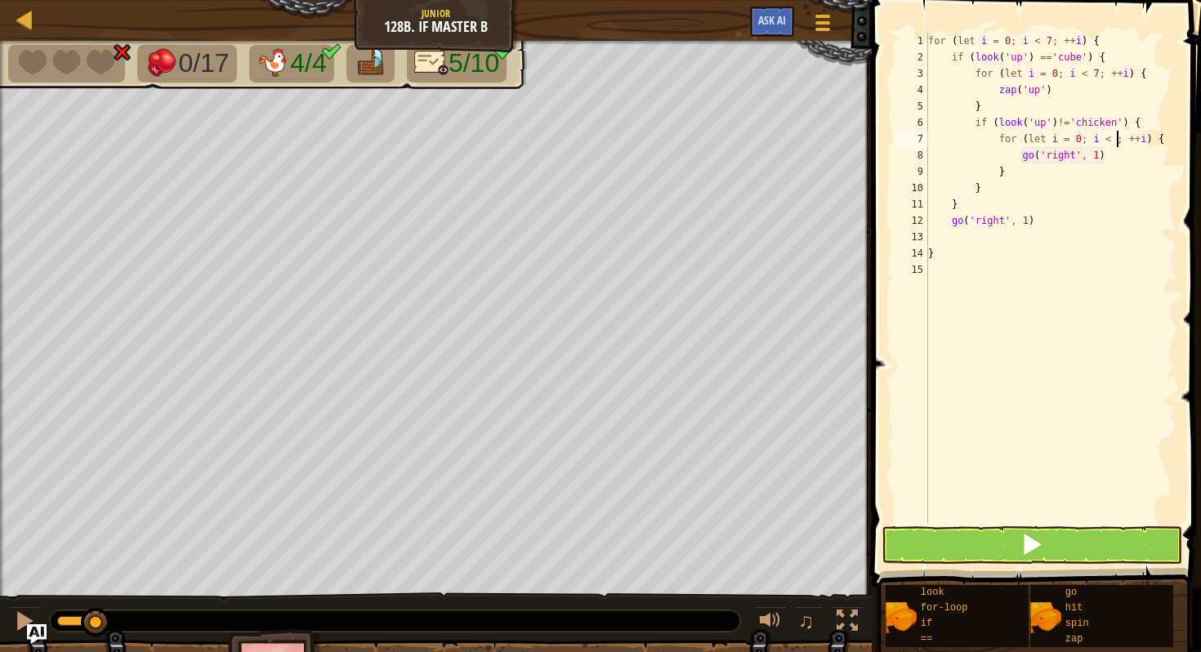
scroll to position [7, 16]
drag, startPoint x: 1118, startPoint y: 159, endPoint x: 1027, endPoint y: 154, distance: 90.8
click at [1027, 154] on div "for ( let i = 0 ; i < 7 ; ++ i ) { if ( look ( 'up' ) == 'cube' ) { for ( let i…" at bounding box center [1051, 294] width 252 height 523
type textarea "g"
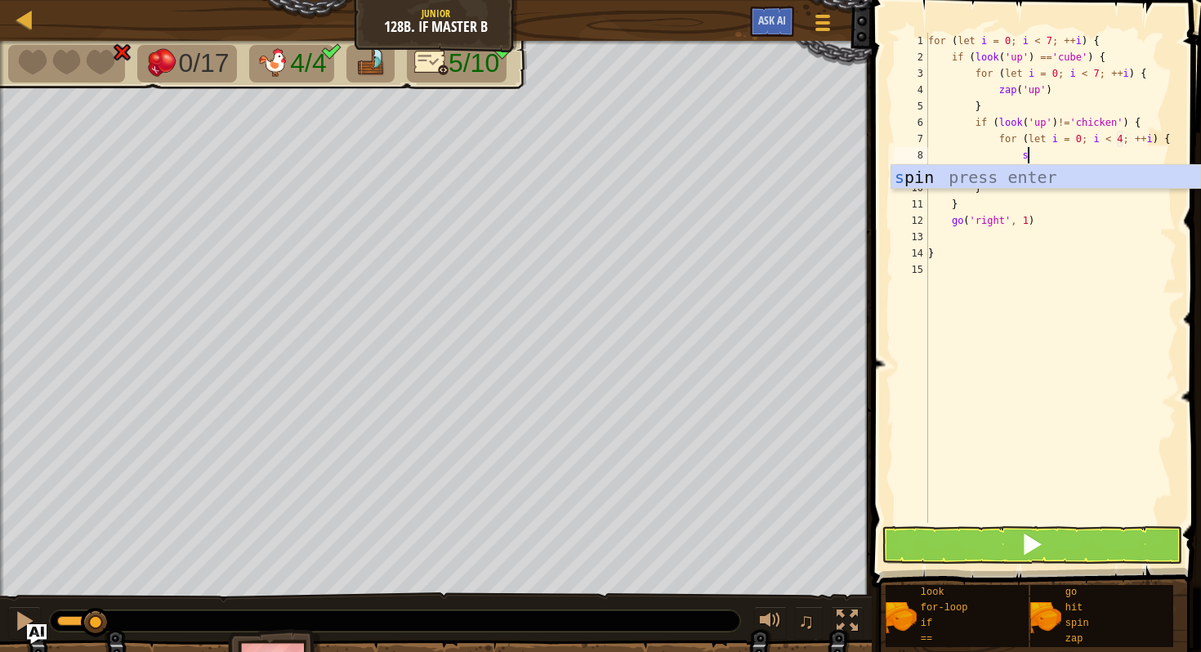
type textarea "su"
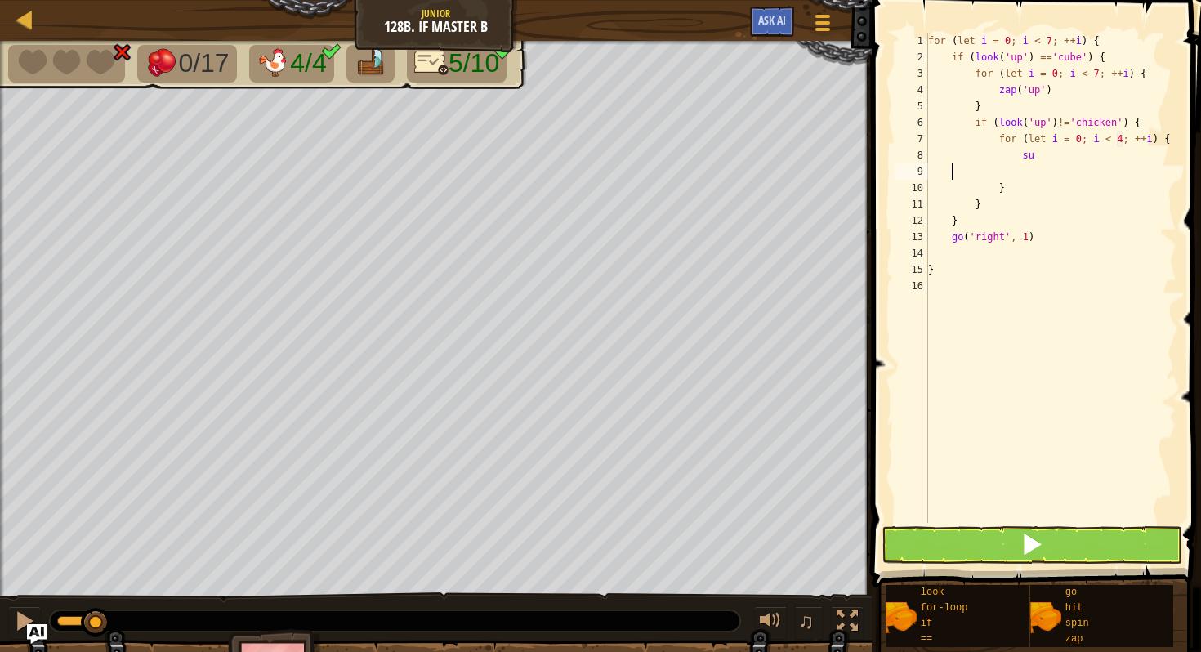
scroll to position [7, 0]
type textarea "s"
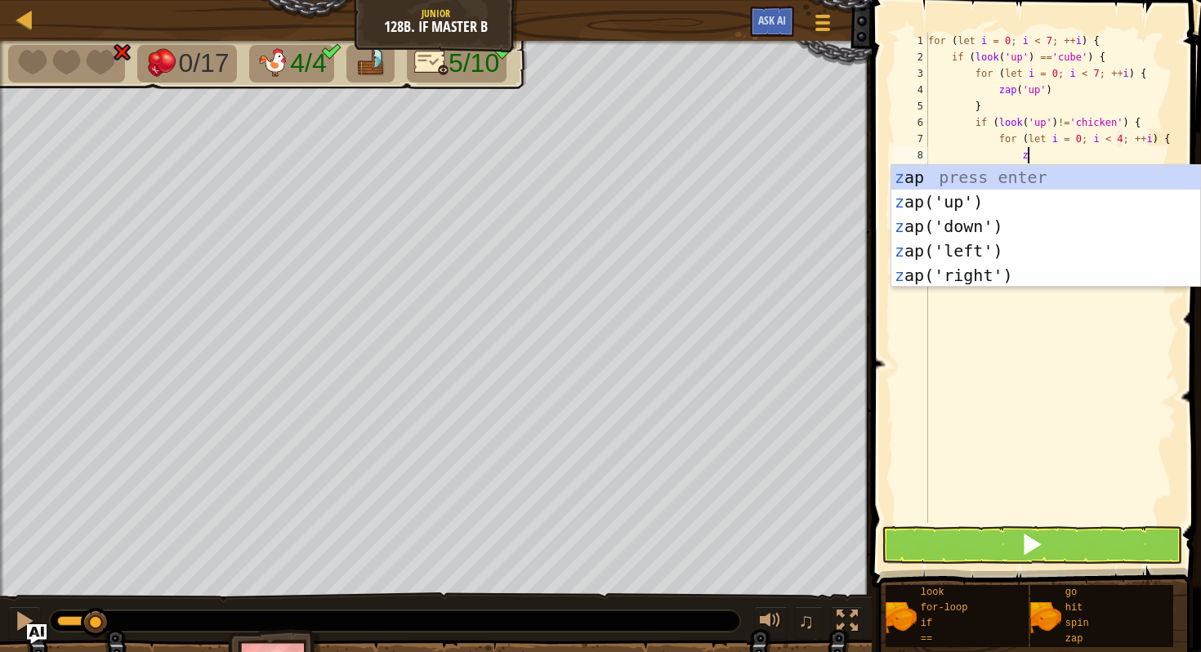
type textarea "zu"
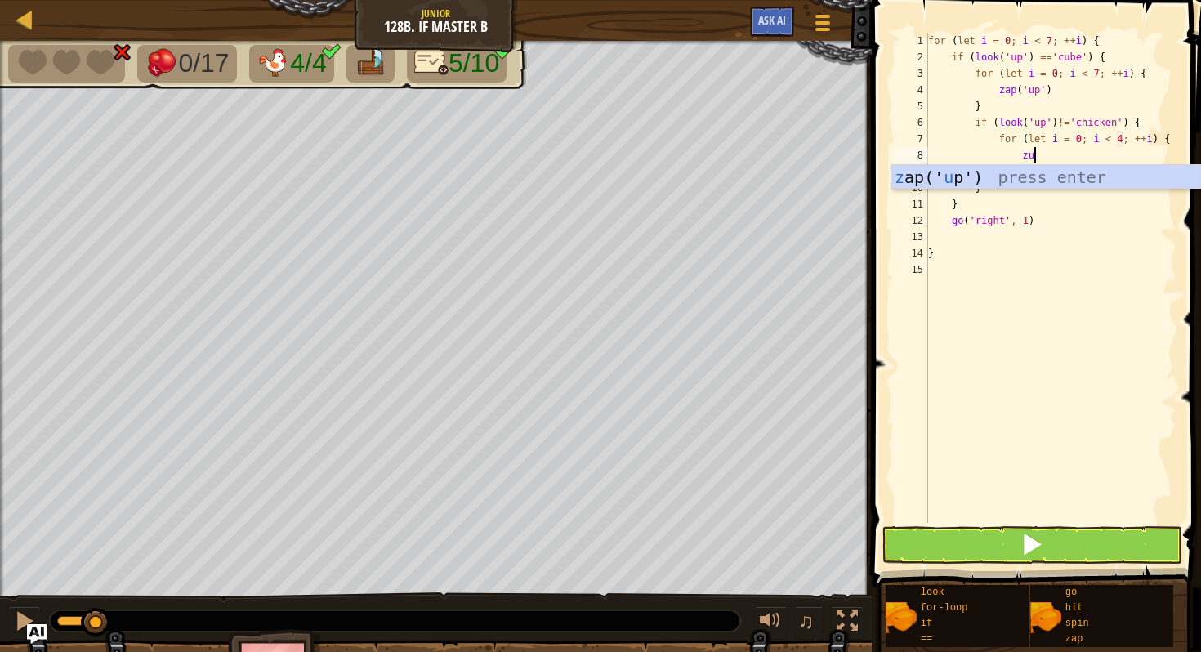
scroll to position [7, 7]
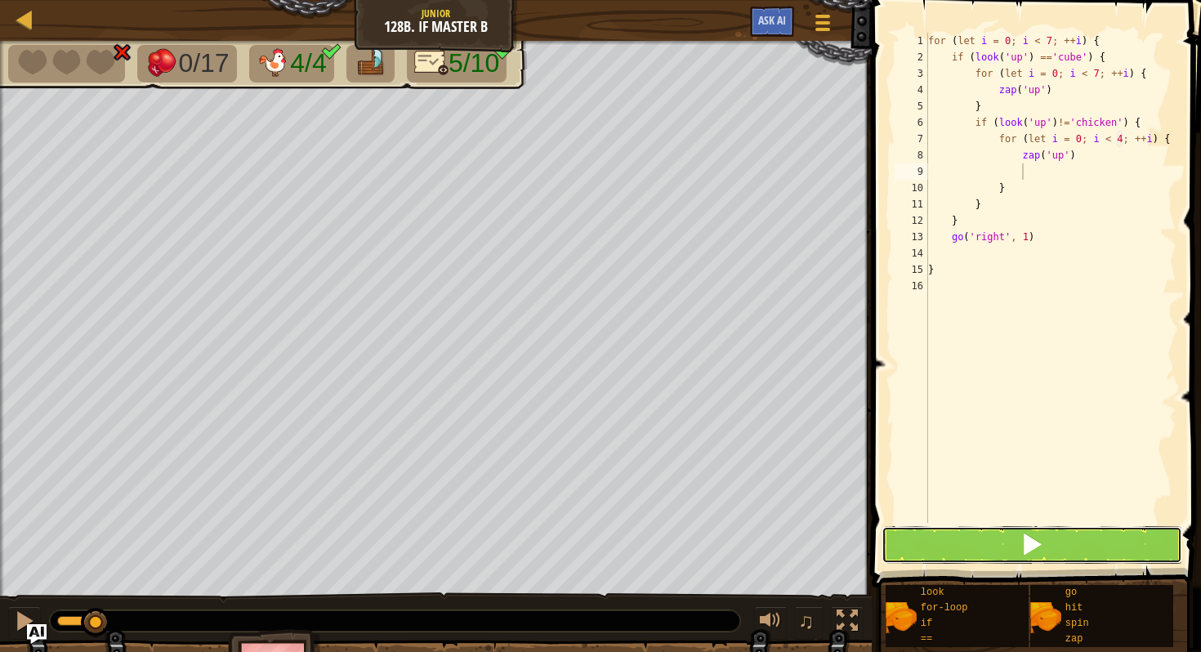
click at [1058, 561] on button at bounding box center [1032, 545] width 301 height 38
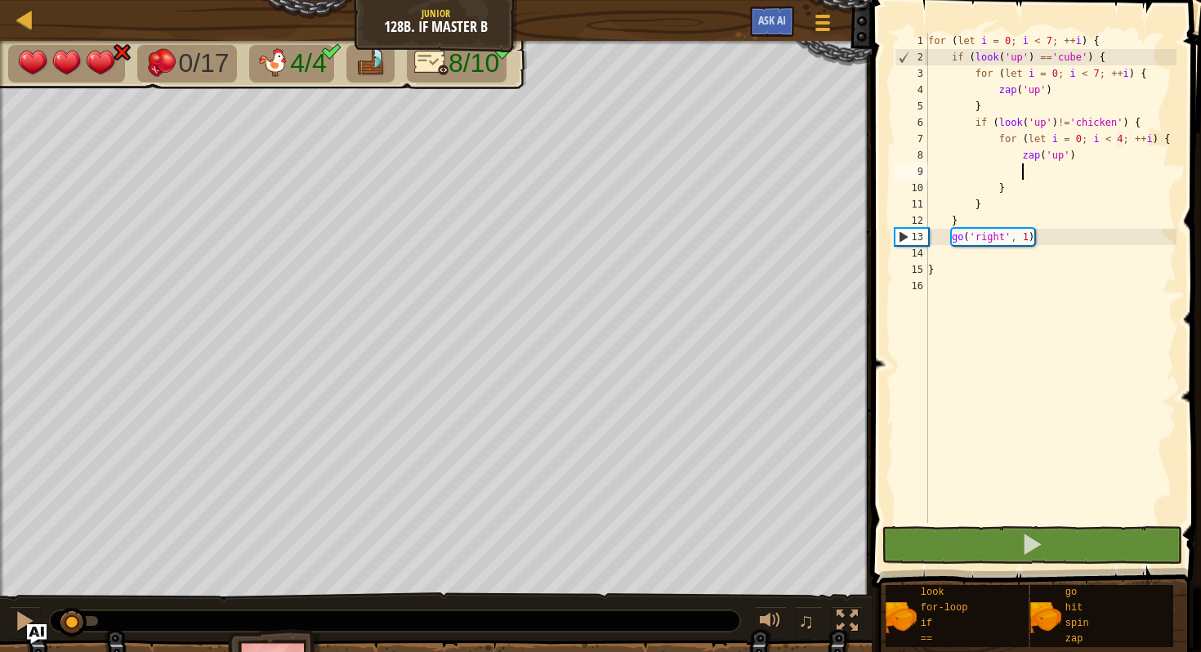
click at [73, 547] on div "0/17 4/4 8/10 ♫ Turtle 3 x: 25 y: 6 x: 30 y: 6 action: move" at bounding box center [600, 374] width 1201 height 666
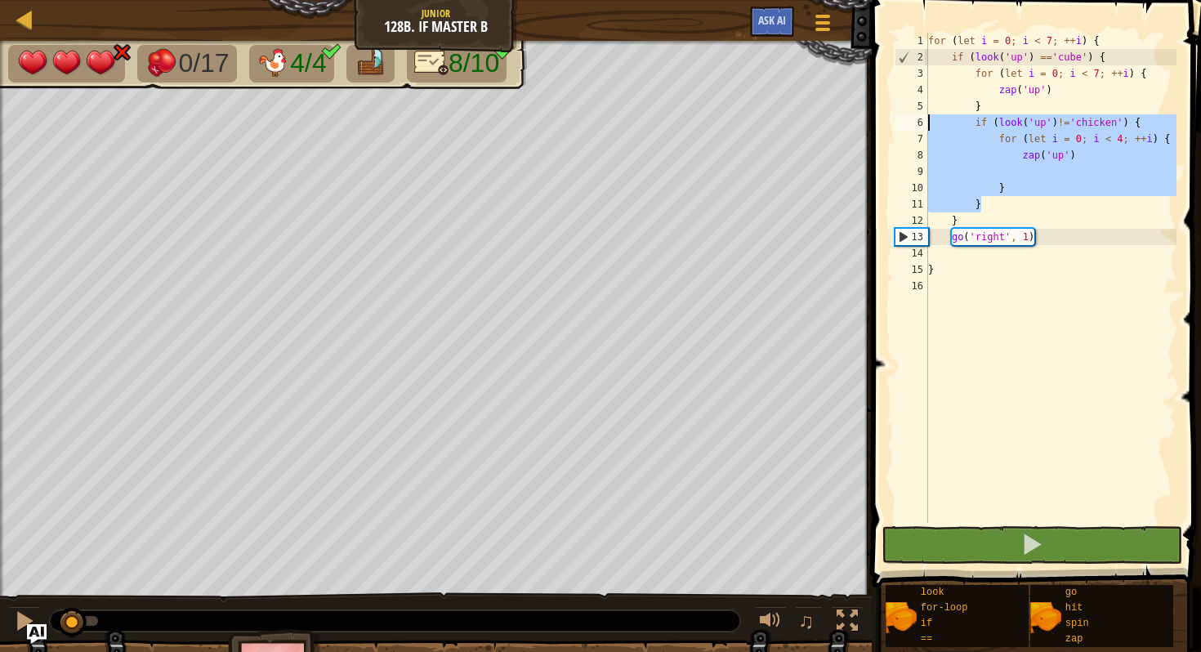
drag, startPoint x: 1040, startPoint y: 203, endPoint x: 925, endPoint y: 123, distance: 140.8
click at [925, 123] on div "1 2 3 4 5 6 7 8 9 10 11 12 13 14 15 16 for ( let i = 0 ; i < 7 ; ++ i ) { if ( …" at bounding box center [1034, 278] width 285 height 490
click at [1114, 40] on div "for ( let i = 0 ; i < 7 ; ++ i ) { if ( look ( 'up' ) == 'cube' ) { for ( let i…" at bounding box center [1051, 294] width 252 height 523
type textarea "for (let i = 0; i < 7; ++i) {"
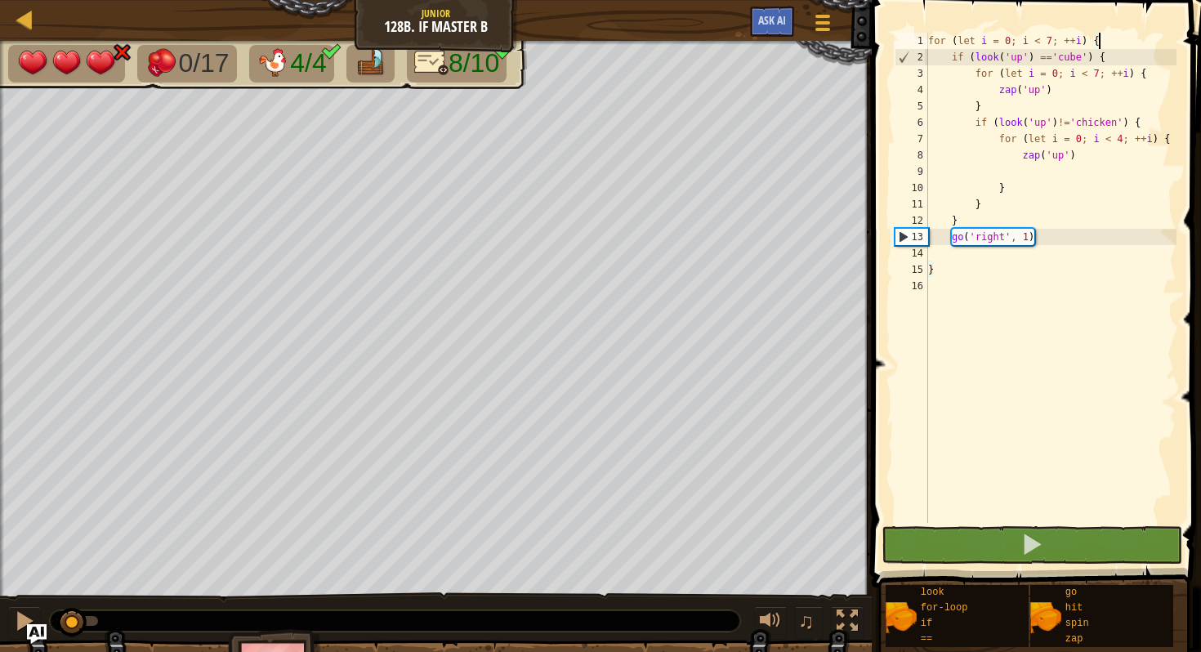
scroll to position [7, 1]
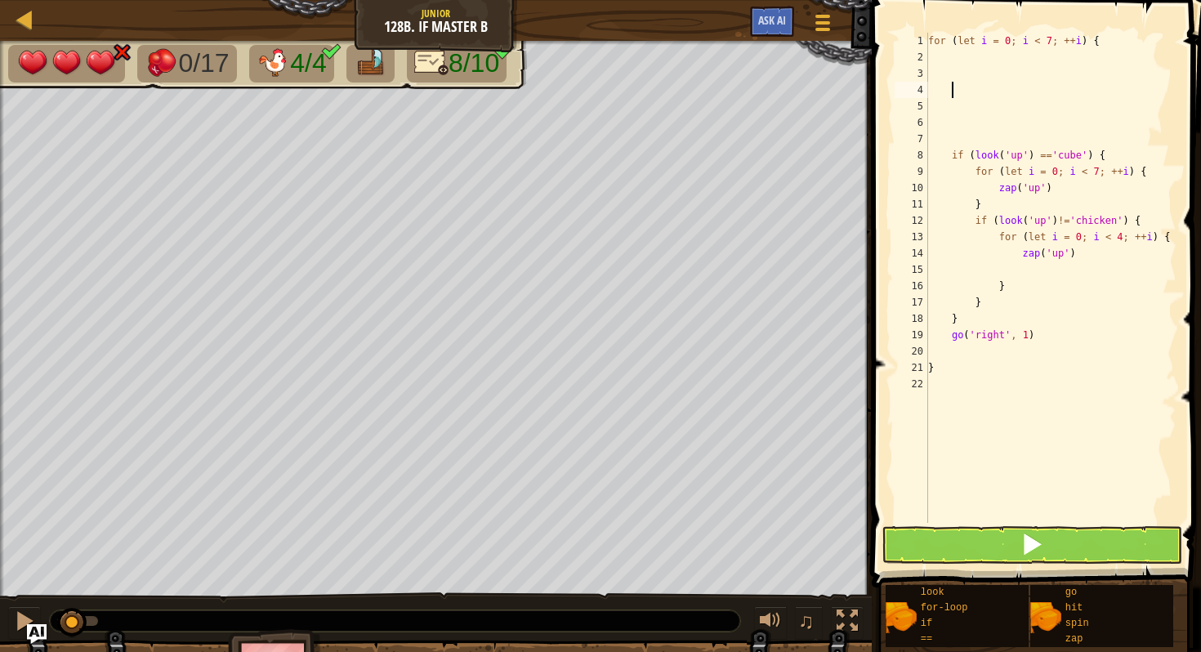
click at [1034, 83] on div "for ( let i = 0 ; i < 7 ; ++ i ) { if ( look ( 'up' ) == 'cube' ) { for ( let i…" at bounding box center [1051, 294] width 252 height 523
paste textarea "}"
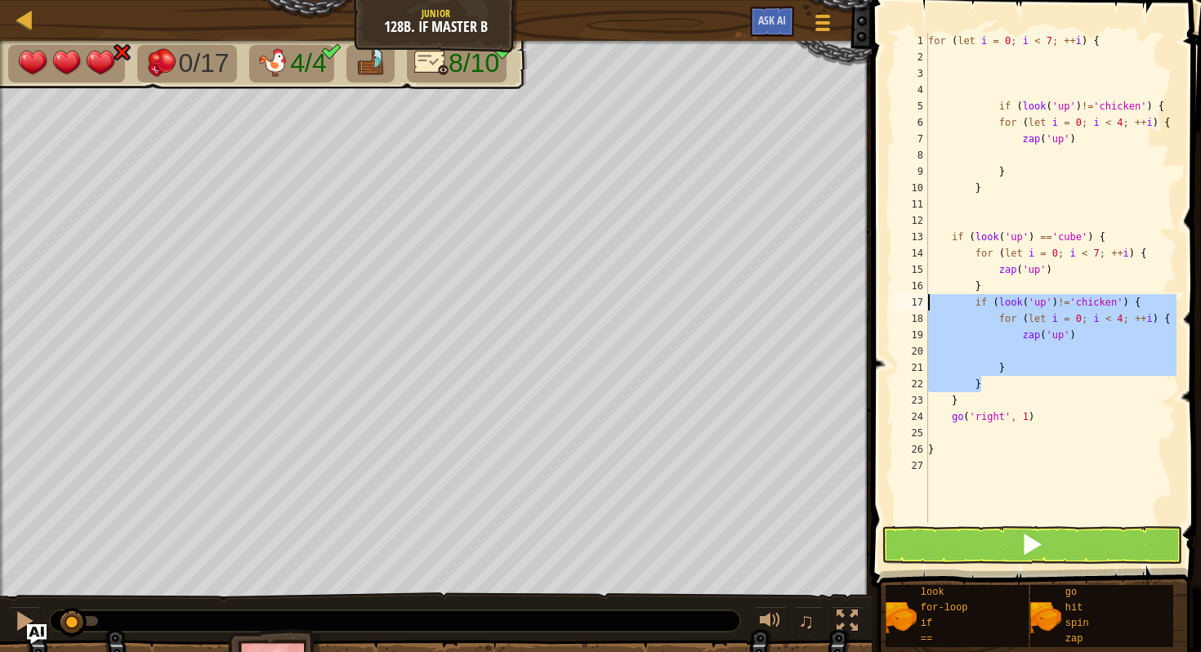
drag, startPoint x: 1023, startPoint y: 384, endPoint x: 926, endPoint y: 304, distance: 126.0
click at [926, 304] on div "} 1 2 3 4 5 6 7 8 9 10 11 12 13 14 15 16 17 18 19 20 21 22 23 24 25 26 27 for (…" at bounding box center [1034, 278] width 285 height 490
type textarea "\"
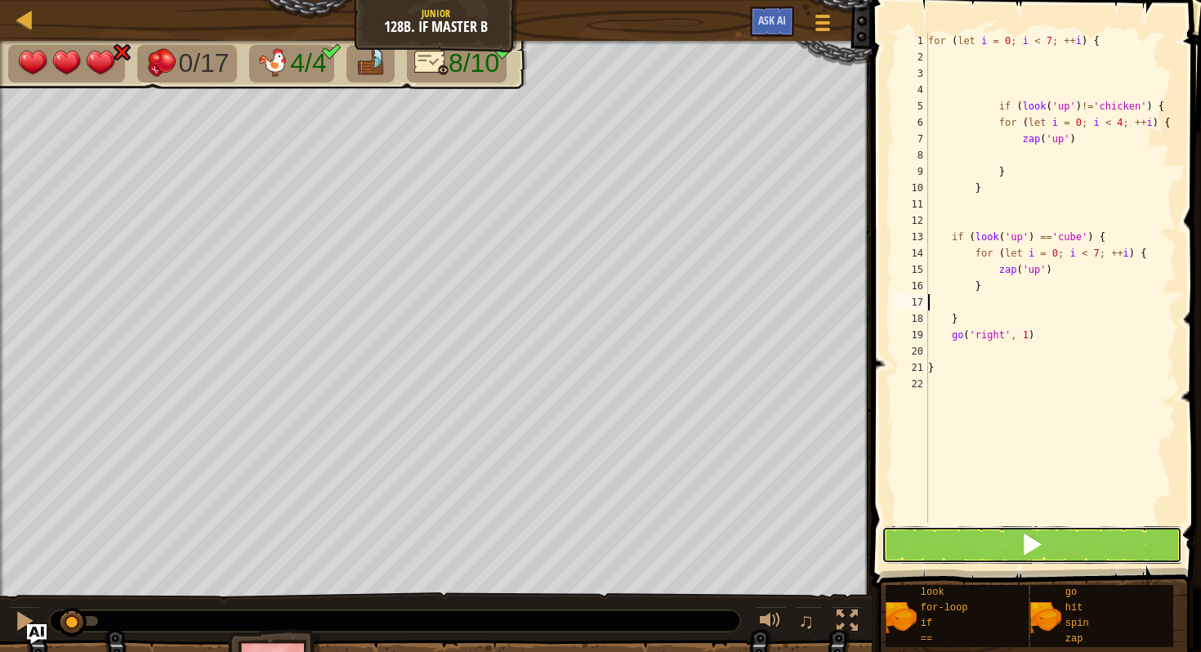
click at [1052, 547] on button at bounding box center [1032, 545] width 301 height 38
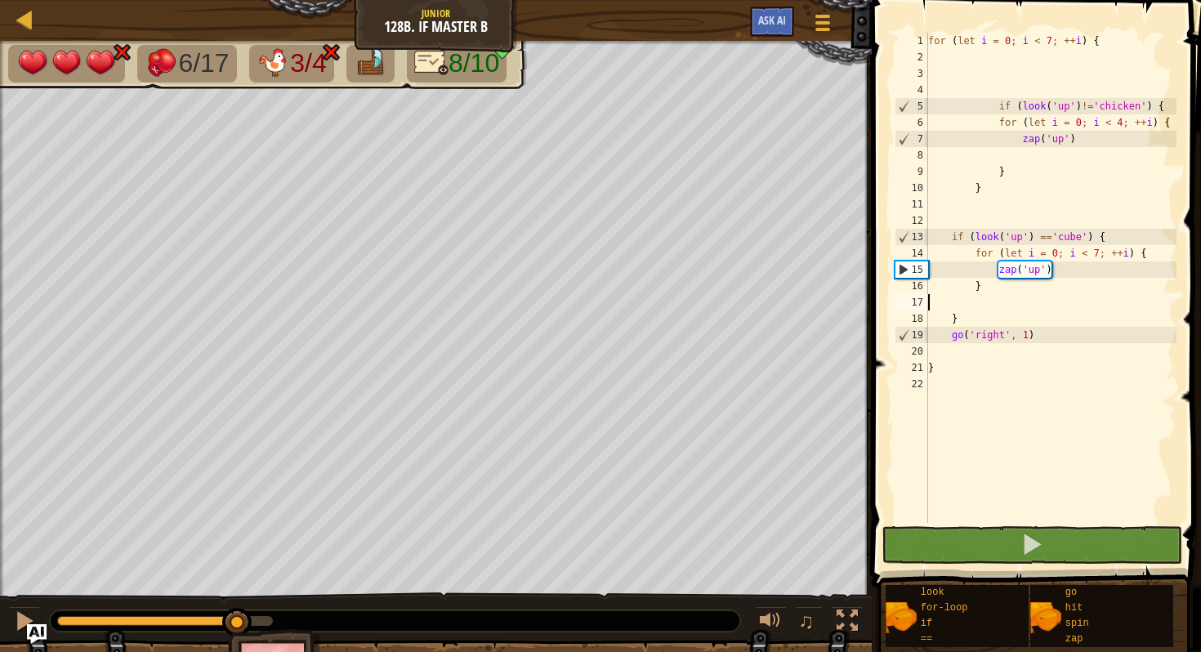
click at [238, 557] on div "6/17 3/4 8/10 ♫ Turtle 3 x: 30 y: 6 No target action: power-up" at bounding box center [600, 374] width 1201 height 666
drag, startPoint x: 1139, startPoint y: 106, endPoint x: 1101, endPoint y: 109, distance: 38.5
click at [1101, 109] on div "for ( let i = 0 ; i < 7 ; ++ i ) { if ( look ( 'up' ) != 'chicken' ) { for ( le…" at bounding box center [1051, 294] width 252 height 523
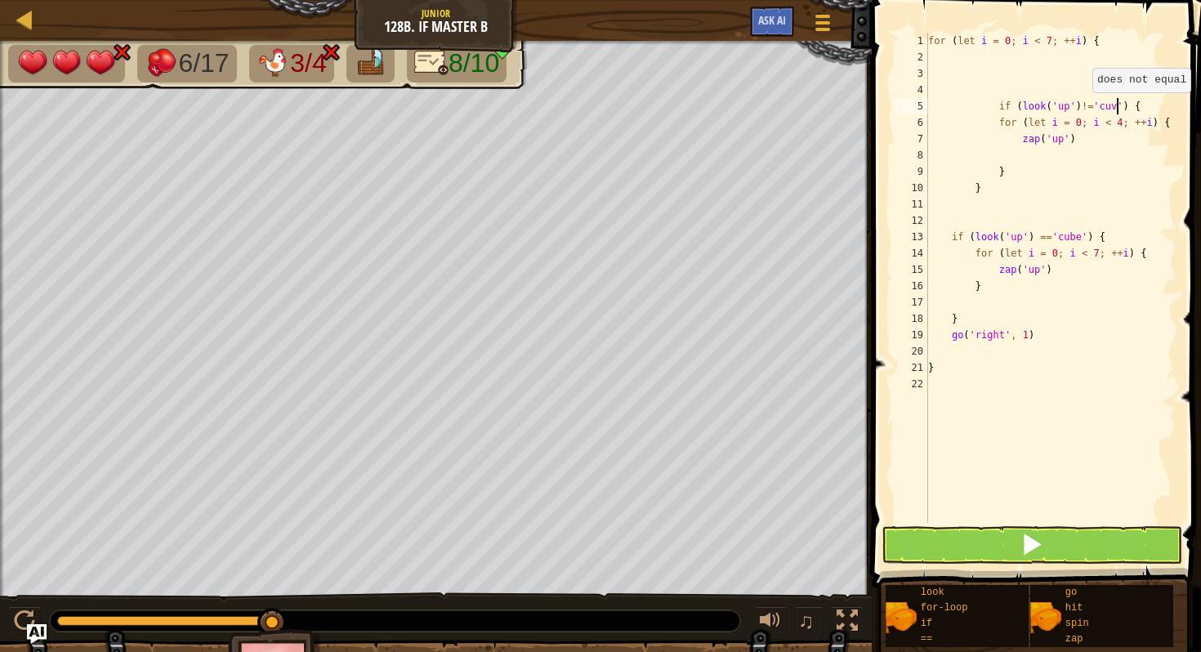
scroll to position [7, 16]
type textarea "if (look('up')!='cube') {"
click at [1005, 305] on div "for ( let i = 0 ; i < 7 ; ++ i ) { if ( look ( 'up' ) != 'cube' ) { for ( let i…" at bounding box center [1051, 294] width 252 height 523
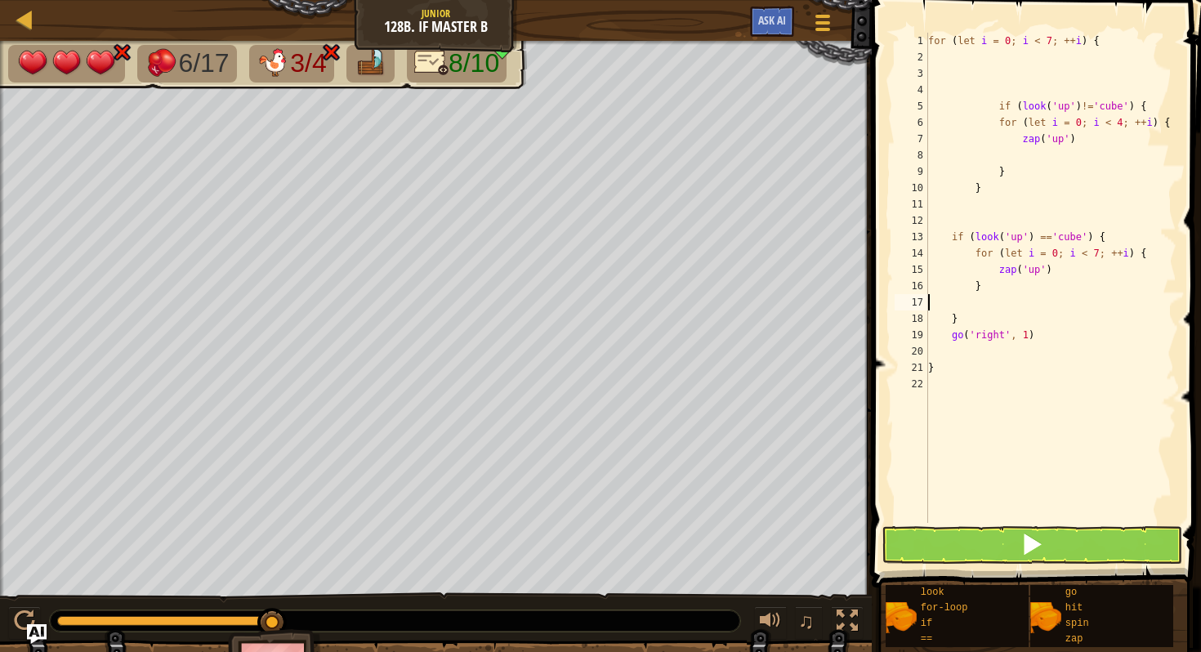
click at [999, 283] on div "for ( let i = 0 ; i < 7 ; ++ i ) { if ( look ( 'up' ) != 'cube' ) { for ( let i…" at bounding box center [1051, 294] width 252 height 523
type textarea "}"
type textarea "f"
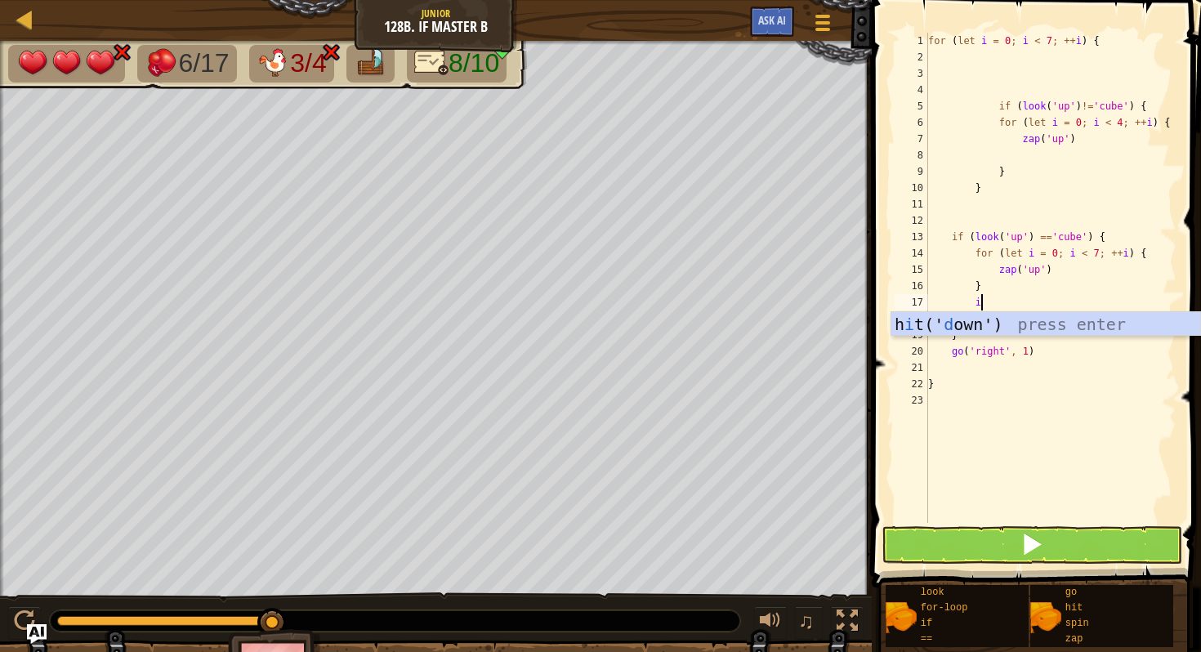
scroll to position [7, 4]
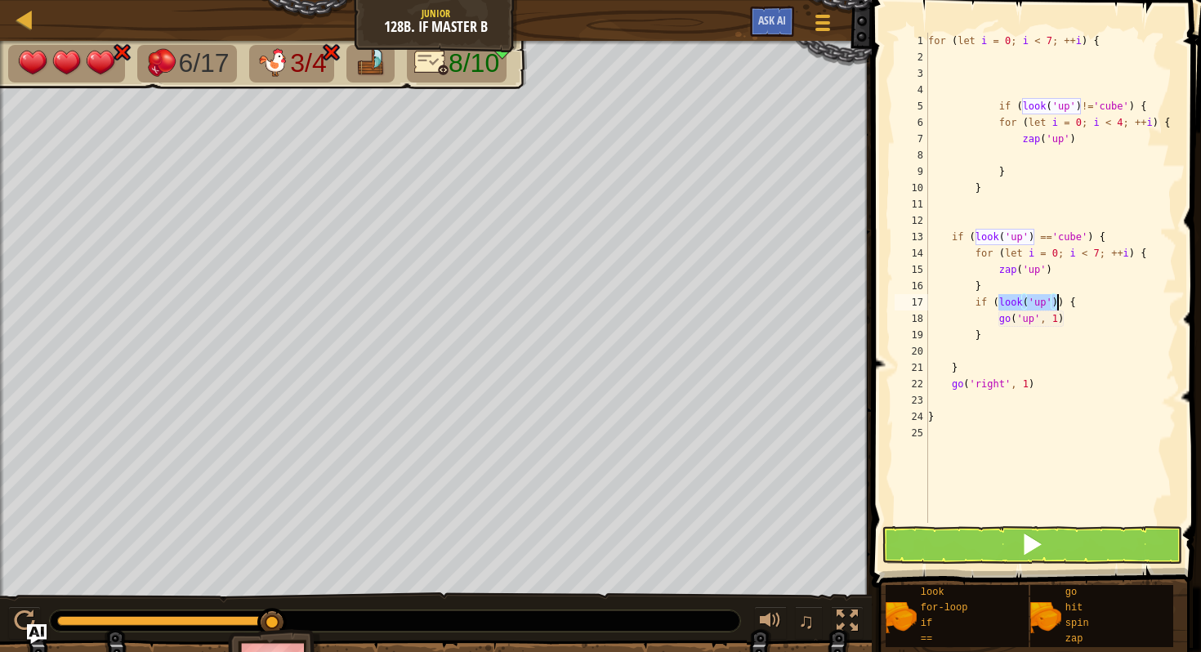
click at [1060, 304] on div "for ( let i = 0 ; i < 7 ; ++ i ) { if ( look ( 'up' ) != 'cube' ) { for ( let i…" at bounding box center [1051, 294] width 252 height 523
drag, startPoint x: 1071, startPoint y: 325, endPoint x: 1003, endPoint y: 321, distance: 68.0
click at [1003, 321] on div "for ( let i = 0 ; i < 7 ; ++ i ) { if ( look ( 'up' ) != 'cube' ) { for ( let i…" at bounding box center [1051, 294] width 252 height 523
type textarea "g"
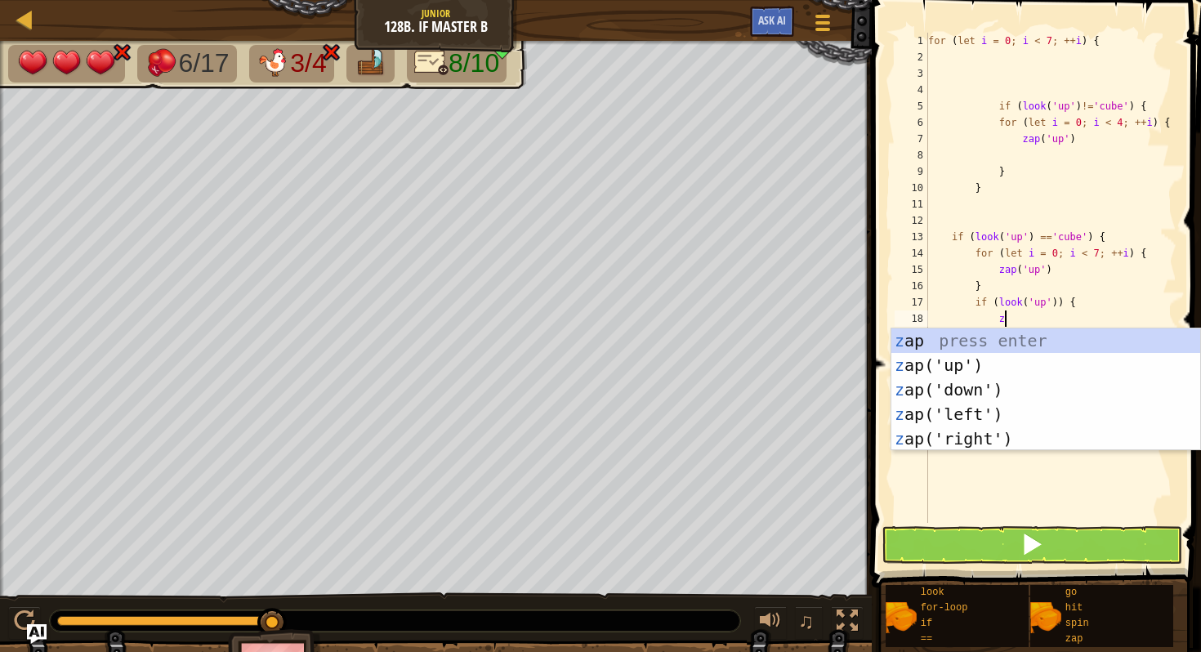
type textarea "zu"
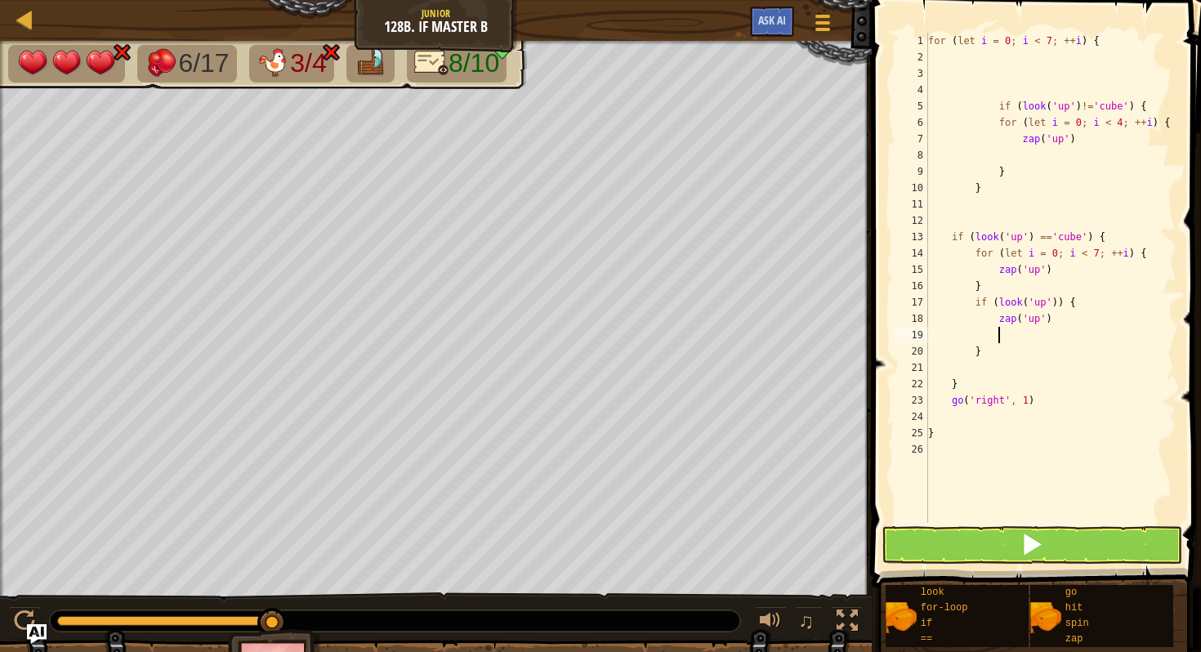
scroll to position [7, 5]
click at [1046, 302] on div "for ( let i = 0 ; i < 7 ; ++ i ) { if ( look ( 'up' ) != 'cube' ) { for ( let i…" at bounding box center [1051, 294] width 252 height 523
click at [1058, 303] on div "for ( let i = 0 ; i < 7 ; ++ i ) { if ( look ( 'up' ) != 'cube' ) { for ( let i…" at bounding box center [1051, 294] width 252 height 523
click at [1073, 305] on div "for ( let i = 0 ; i < 7 ; ++ i ) { if ( look ( 'up' ) != 'cube' ) { for ( let i…" at bounding box center [1051, 294] width 252 height 523
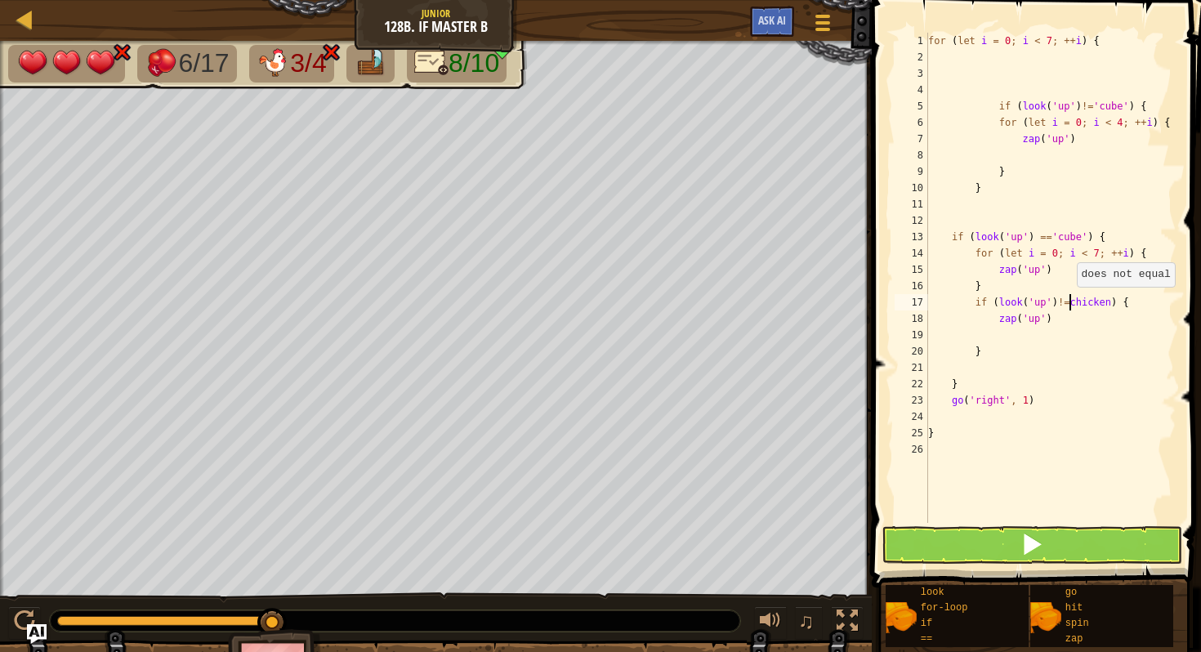
click at [1069, 303] on div "for ( let i = 0 ; i < 7 ; ++ i ) { if ( look ( 'up' ) != 'cube' ) { for ( let i…" at bounding box center [1051, 294] width 252 height 523
drag, startPoint x: 1115, startPoint y: 299, endPoint x: 1115, endPoint y: 405, distance: 106.2
click at [1115, 299] on div "for ( let i = 0 ; i < 7 ; ++ i ) { if ( look ( 'up' ) != 'cube' ) { for ( let i…" at bounding box center [1051, 294] width 252 height 523
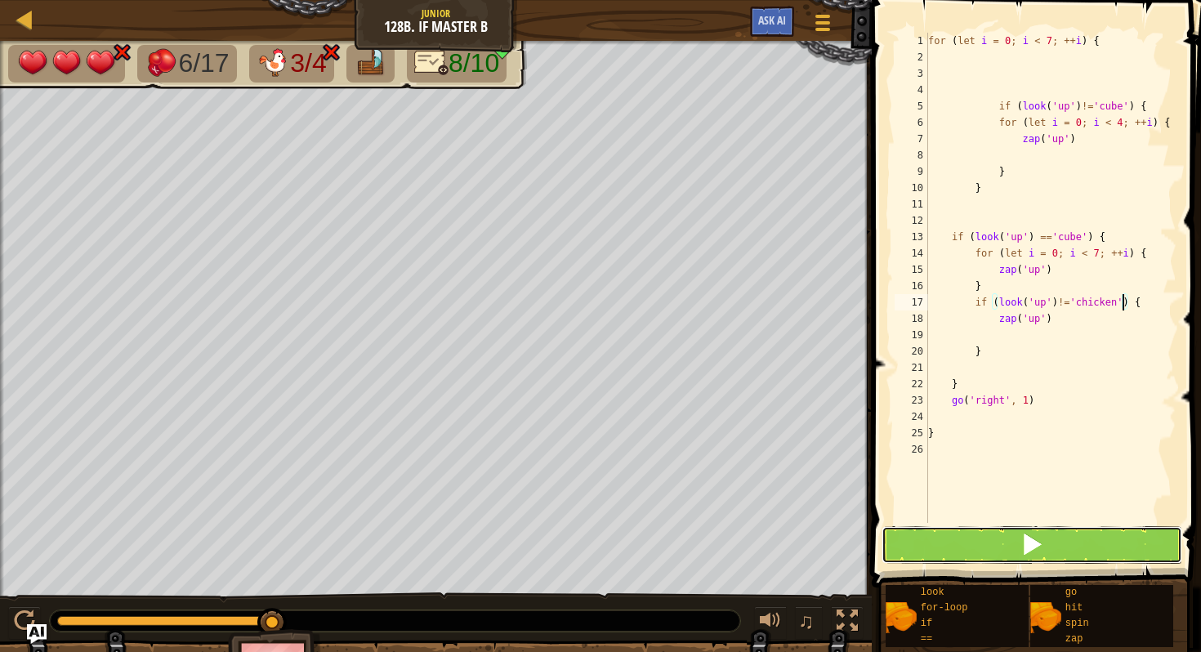
click at [1049, 540] on button at bounding box center [1032, 545] width 301 height 38
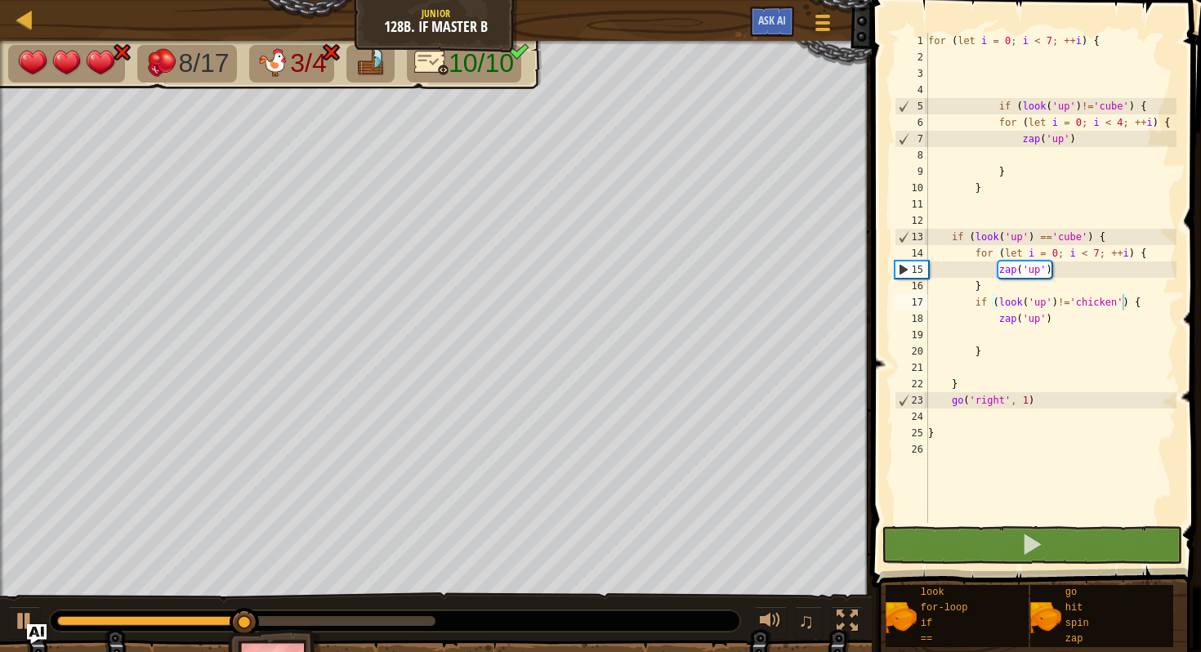
drag, startPoint x: 240, startPoint y: 628, endPoint x: 327, endPoint y: 628, distance: 86.6
click at [327, 628] on div "8/17 3/4 10/10 ♫ Turtle 3 x: 30 y: 6 No target action: power-up" at bounding box center [600, 374] width 1201 height 666
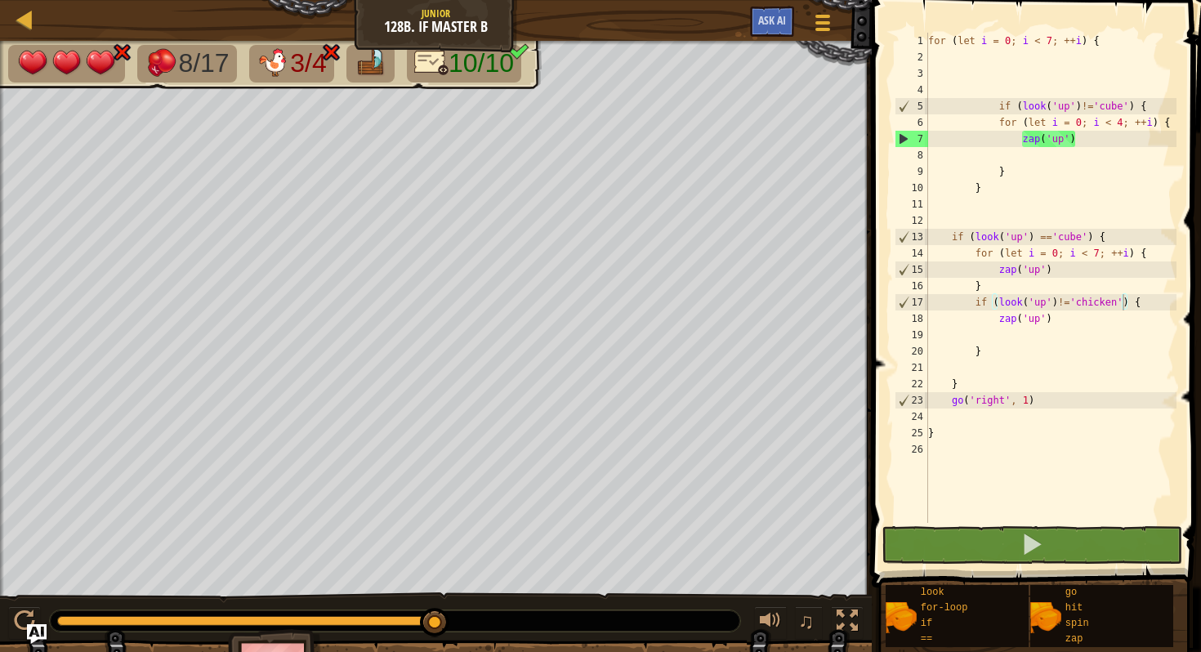
drag, startPoint x: 298, startPoint y: 622, endPoint x: 464, endPoint y: 606, distance: 166.7
click at [464, 606] on div "♫" at bounding box center [436, 616] width 872 height 49
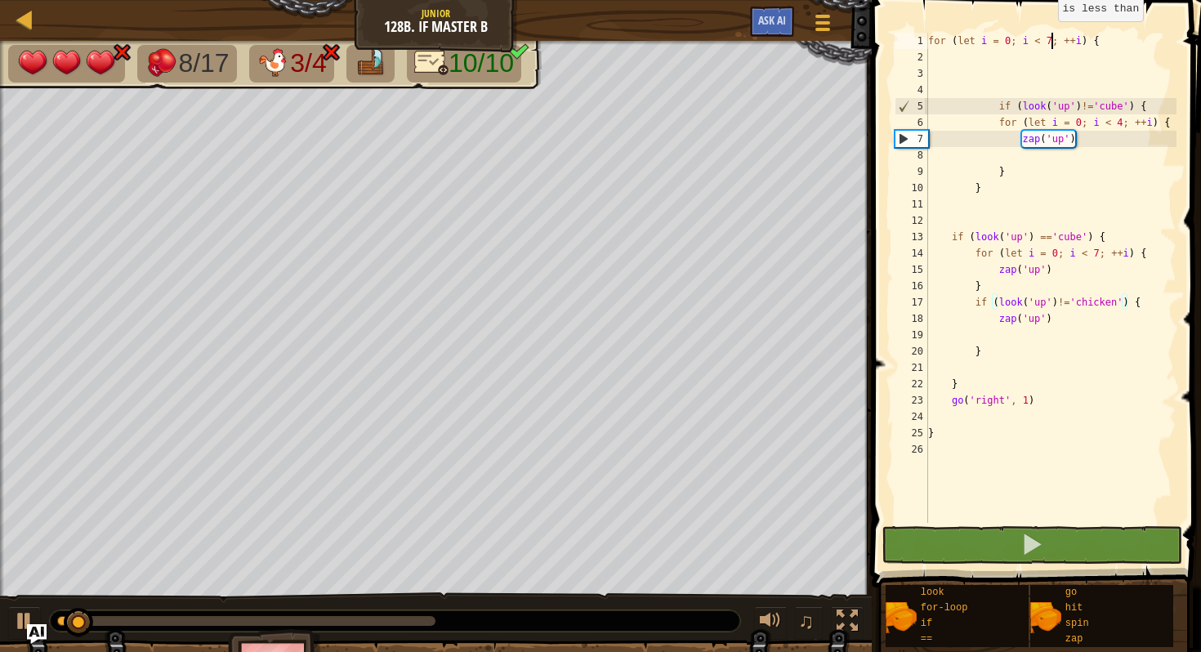
click at [1050, 37] on div "for ( let i = 0 ; i < 7 ; ++ i ) { if ( look ( 'up' ) != 'cube' ) { for ( let i…" at bounding box center [1051, 294] width 252 height 523
type textarea "for (let i = 0; i < 7; ++i) {"
